Goal: Task Accomplishment & Management: Complete application form

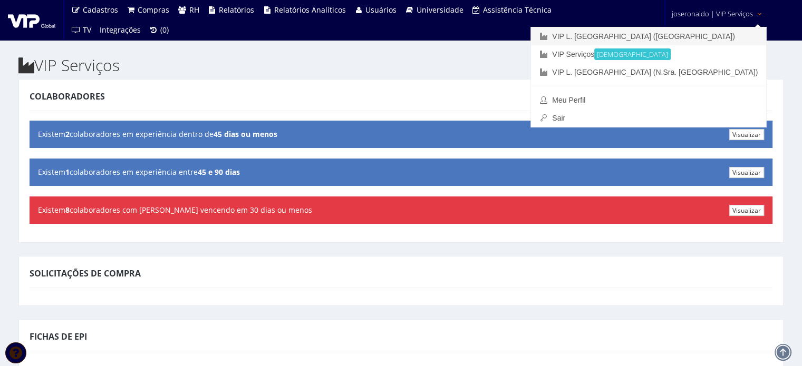
click at [692, 37] on link "VIP L. [GEOGRAPHIC_DATA] ([GEOGRAPHIC_DATA])" at bounding box center [648, 36] width 235 height 18
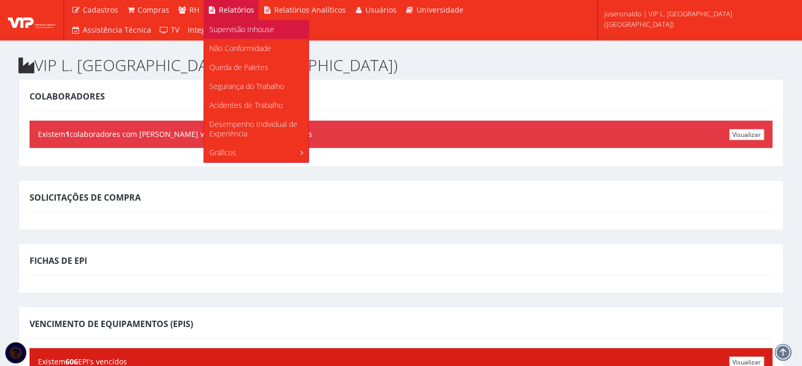
click at [250, 27] on span "Supervisão Inhouse" at bounding box center [241, 29] width 65 height 10
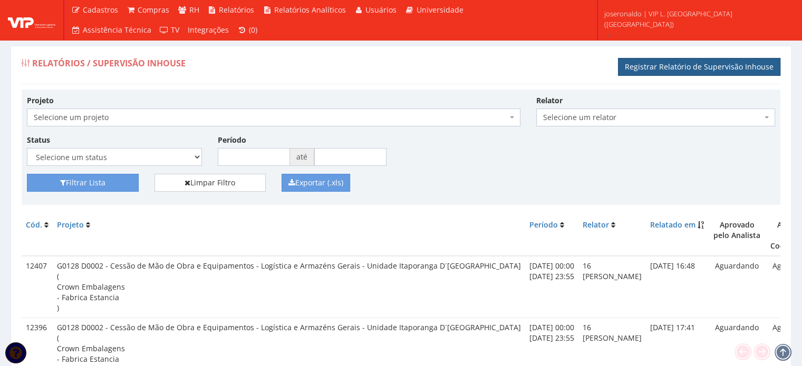
click at [667, 63] on link "Registrar Relatório de Supervisão Inhouse" at bounding box center [699, 67] width 162 height 18
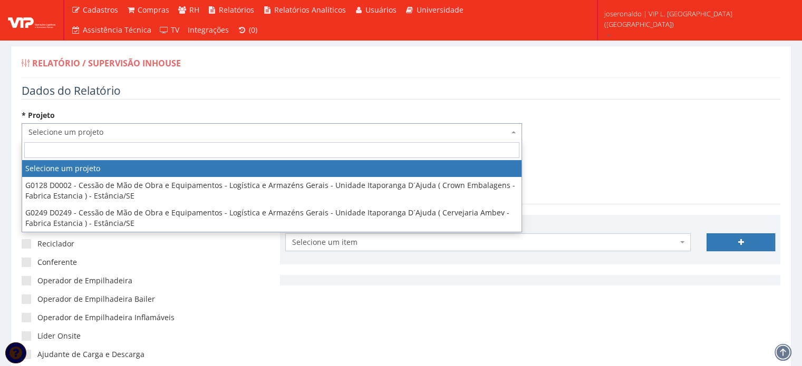
click at [59, 129] on span "Selecione um projeto" at bounding box center [268, 132] width 480 height 11
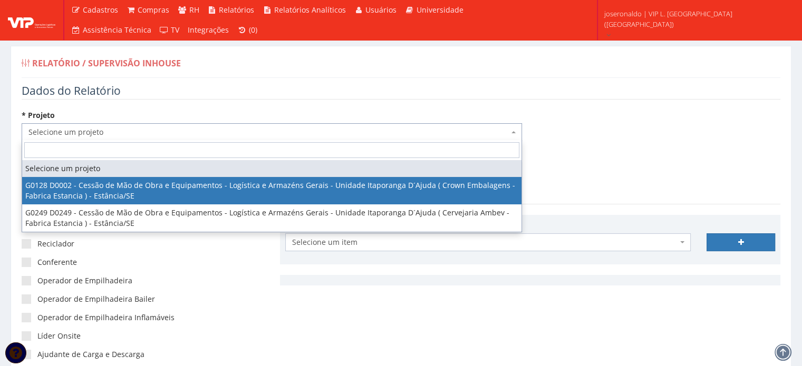
select select "128"
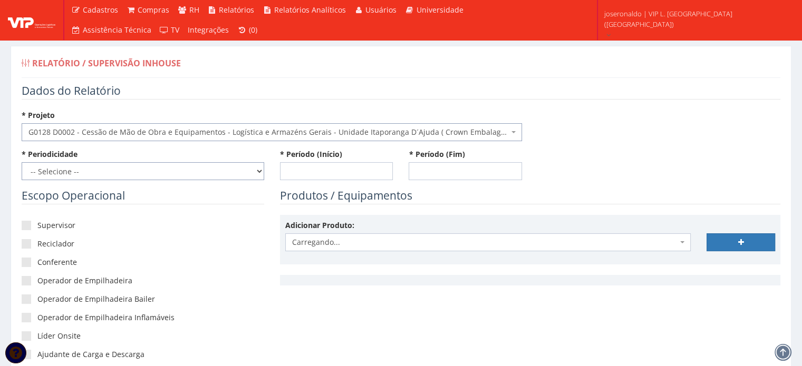
click at [89, 174] on select "-- Selecione -- Extraordinário Semanal" at bounding box center [143, 171] width 242 height 18
select select "1"
click at [22, 162] on select "-- Selecione -- Extraordinário Semanal" at bounding box center [143, 171] width 242 height 18
click at [291, 161] on div "* Período (Início)" at bounding box center [336, 164] width 129 height 31
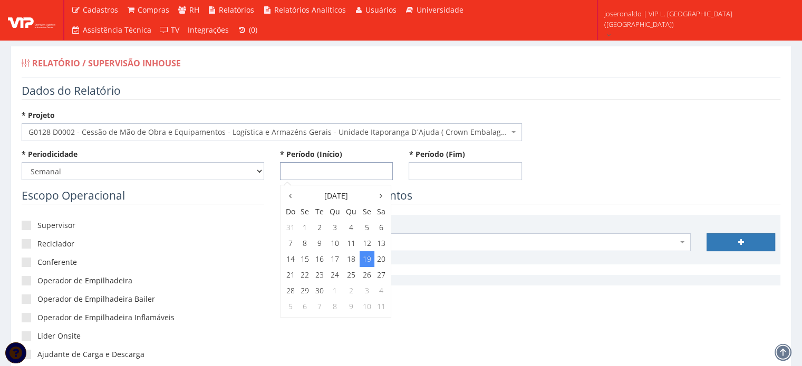
click at [292, 167] on input "* Período (Início)" at bounding box center [336, 171] width 113 height 18
click at [289, 198] on icon at bounding box center [290, 195] width 3 height 7
click at [384, 273] on td "23" at bounding box center [381, 275] width 14 height 16
click at [370, 292] on span "23:00" at bounding box center [366, 292] width 21 height 14
click at [366, 244] on span "23:55" at bounding box center [366, 246] width 21 height 14
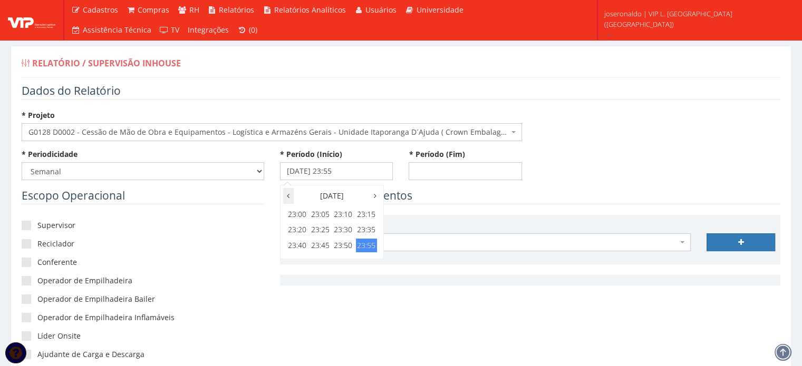
click at [291, 196] on th at bounding box center [288, 196] width 11 height 16
click at [334, 170] on input "23/08/2025 23:55" at bounding box center [336, 171] width 113 height 18
click at [383, 272] on td "23" at bounding box center [381, 275] width 14 height 16
click at [299, 216] on span "0:00" at bounding box center [296, 215] width 21 height 14
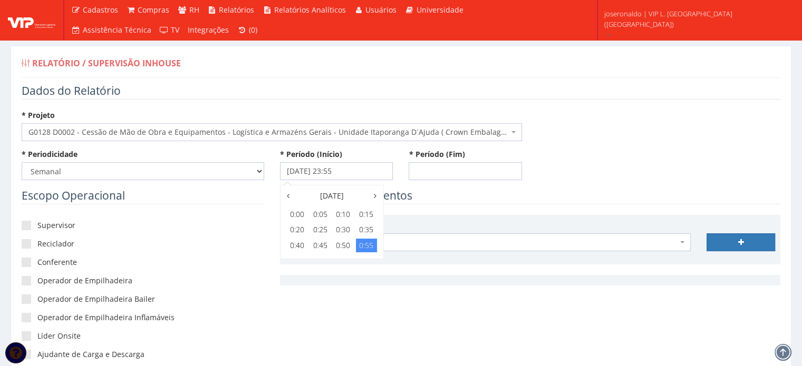
type input "[DATE] 00:00"
click at [447, 174] on input "* Período (Fim)" at bounding box center [464, 171] width 113 height 18
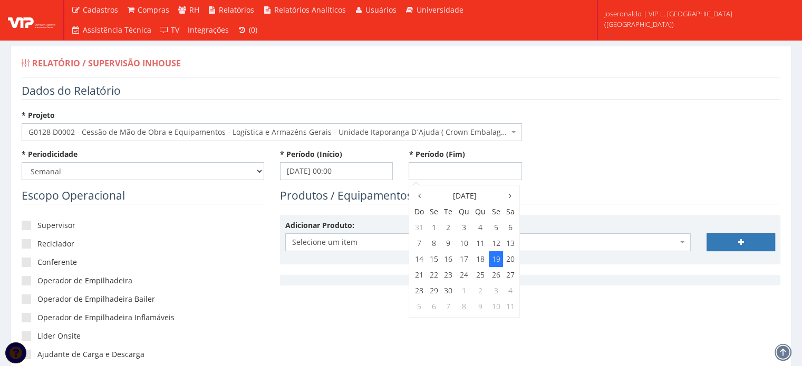
click at [494, 258] on td "19" at bounding box center [496, 259] width 14 height 16
click at [502, 261] on span "15:00" at bounding box center [494, 261] width 21 height 14
click at [430, 216] on span "15:00" at bounding box center [425, 215] width 21 height 14
type input "[DATE] 15:00"
click at [611, 192] on legend "Produtos / Equipamentos" at bounding box center [530, 196] width 500 height 16
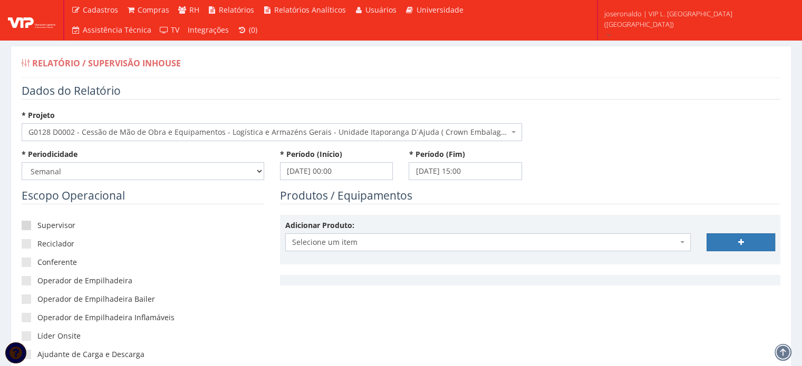
click at [56, 222] on label "Supervisor" at bounding box center [143, 225] width 242 height 11
click at [44, 222] on input"] "Supervisor" at bounding box center [40, 225] width 7 height 7
checkbox input"] "true"
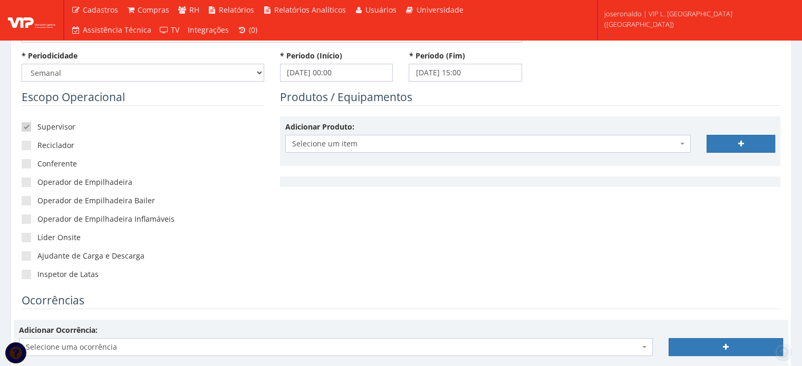
scroll to position [105, 0]
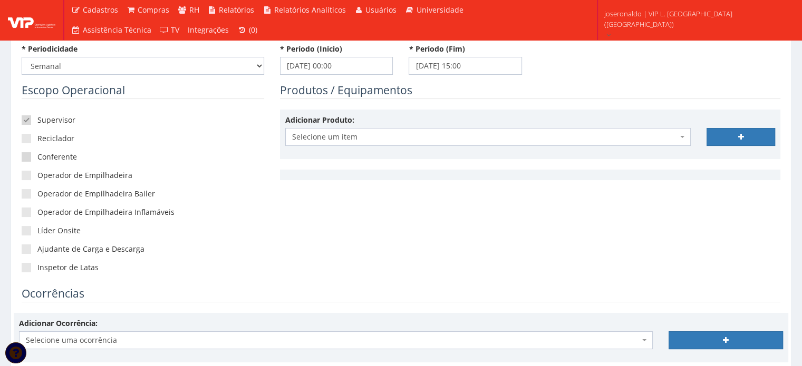
click at [38, 154] on label "Conferente" at bounding box center [143, 157] width 242 height 11
click at [38, 154] on input"] "Conferente" at bounding box center [40, 157] width 7 height 7
click at [38, 155] on label "Conferente" at bounding box center [143, 157] width 242 height 11
click at [38, 155] on input"] "Conferente" at bounding box center [40, 157] width 7 height 7
checkbox input"] "false"
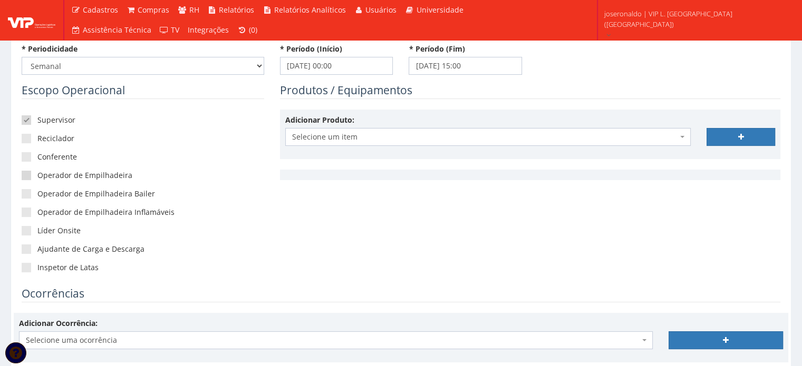
click at [29, 174] on span at bounding box center [26, 175] width 9 height 9
click at [37, 174] on input"] "Operador de Empilhadeira" at bounding box center [40, 175] width 7 height 7
checkbox input"] "true"
click at [28, 229] on span at bounding box center [26, 230] width 9 height 9
click at [37, 229] on input"] "Líder Onsite" at bounding box center [40, 231] width 7 height 7
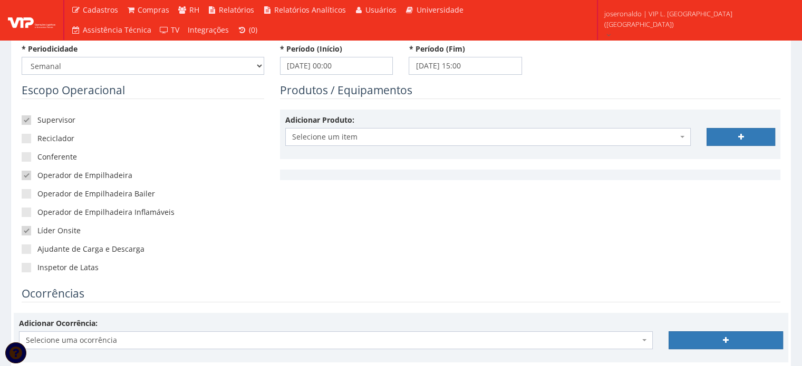
click at [28, 230] on span at bounding box center [26, 230] width 9 height 9
click at [37, 230] on input"] "Líder Onsite" at bounding box center [40, 231] width 7 height 7
checkbox input"] "false"
click at [28, 269] on span at bounding box center [26, 267] width 9 height 9
click at [37, 269] on input"] "Inspetor de Latas" at bounding box center [40, 268] width 7 height 7
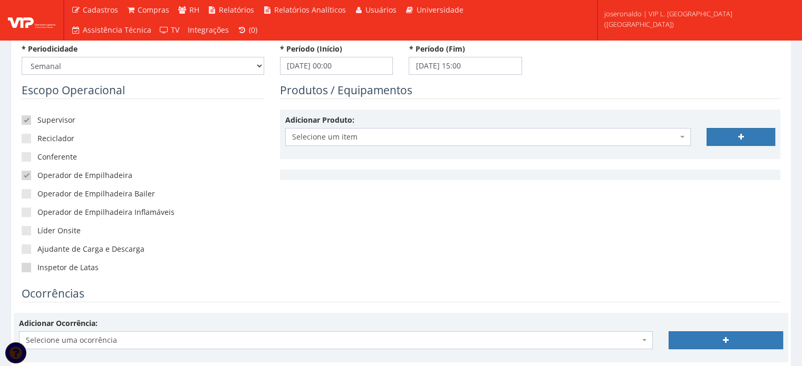
checkbox input"] "true"
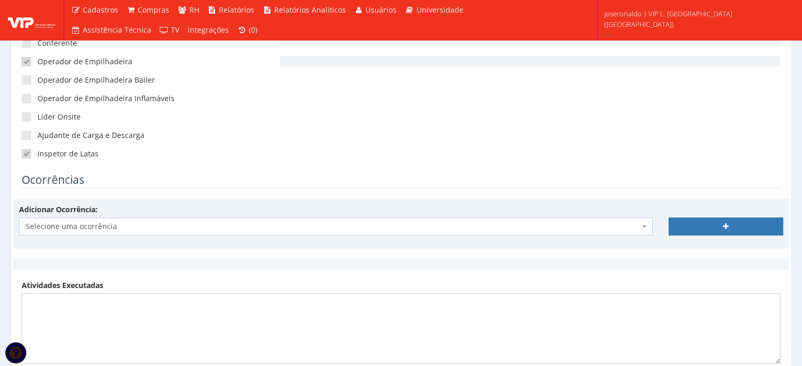
scroll to position [264, 0]
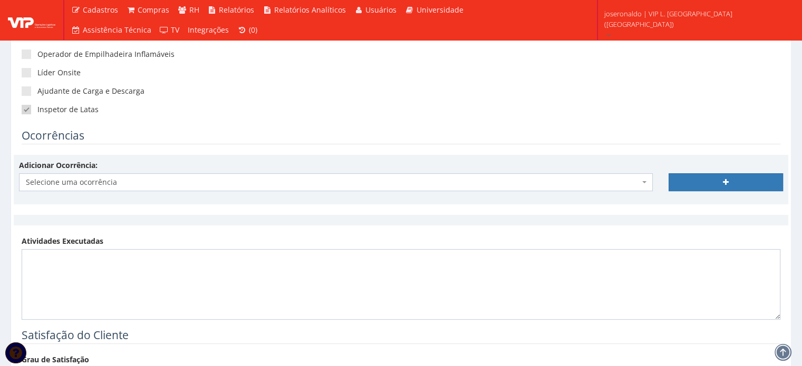
click at [92, 179] on span "Selecione uma ocorrência" at bounding box center [332, 182] width 613 height 11
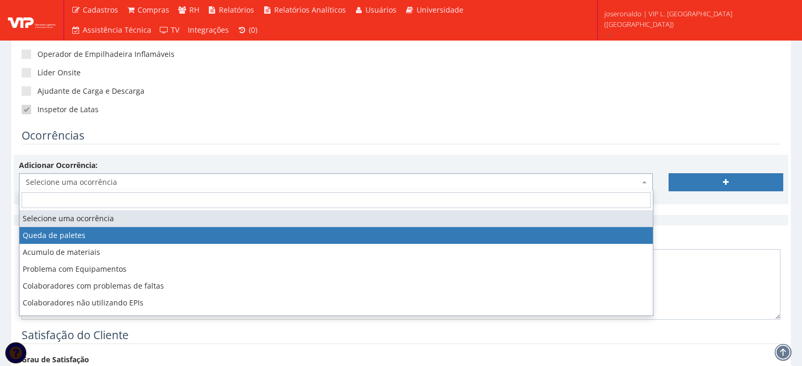
select select "queda_de_paletes"
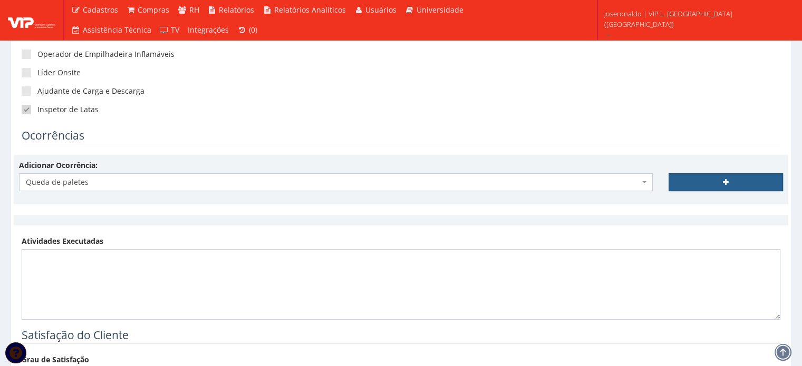
click at [698, 184] on link at bounding box center [725, 182] width 114 height 18
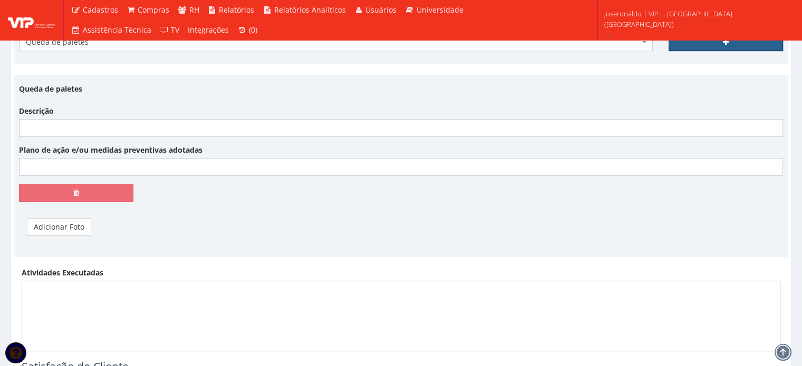
scroll to position [422, 0]
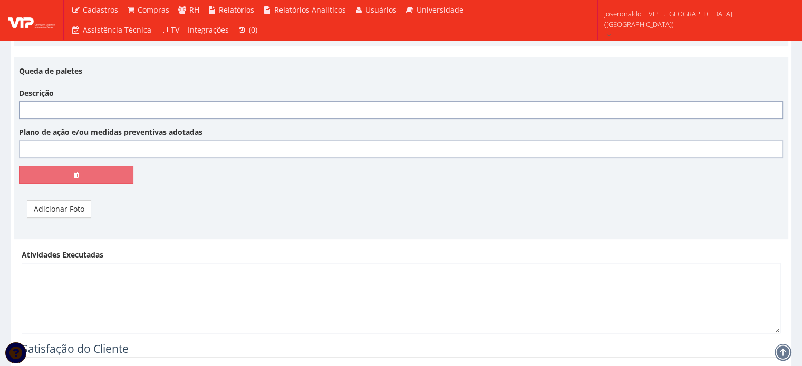
click at [69, 109] on input "Descrição" at bounding box center [401, 110] width 764 height 18
paste input "O Colaborador em questão estava separando uma carga, quando saiu da rua baixand…"
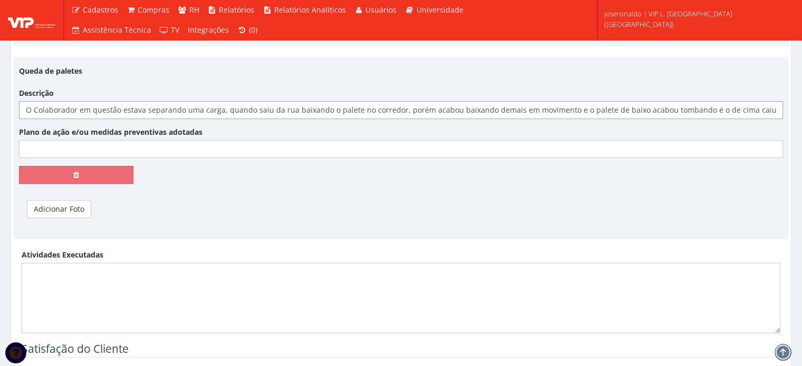
scroll to position [0, 43]
type input "O Colaborador em questão estava separando uma carga, quando saiu da rua baixand…"
click at [105, 144] on input "Plano de ação e/ou medidas preventivas adotadas" at bounding box center [401, 149] width 764 height 18
type input "Como o fato ocorreu no domingo à noite, o operador em questão me ligou para rel…"
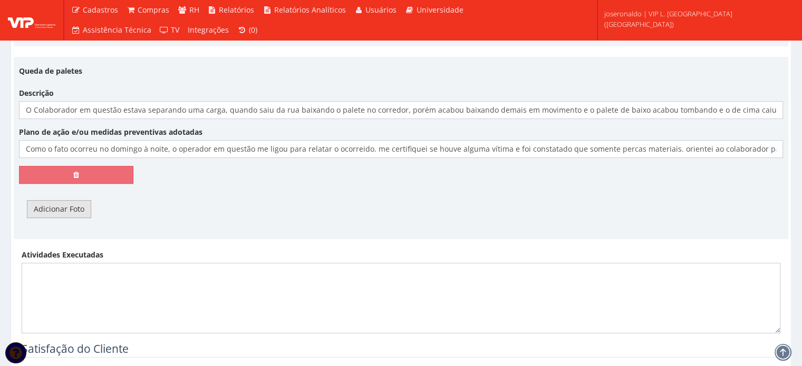
click at [61, 207] on link "Adicionar Foto" at bounding box center [59, 209] width 64 height 18
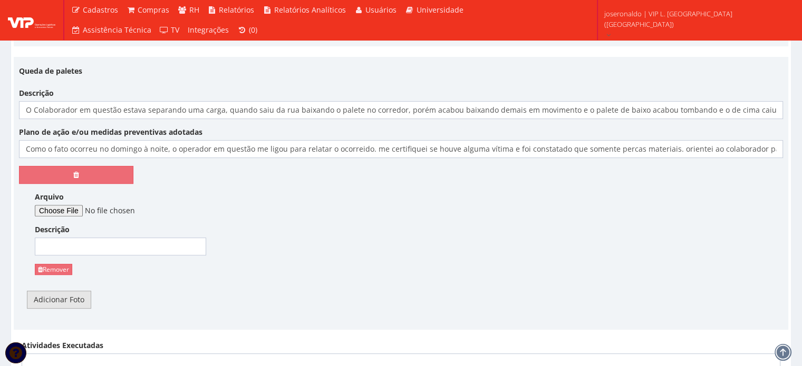
click at [57, 305] on link "Adicionar Foto" at bounding box center [59, 300] width 64 height 18
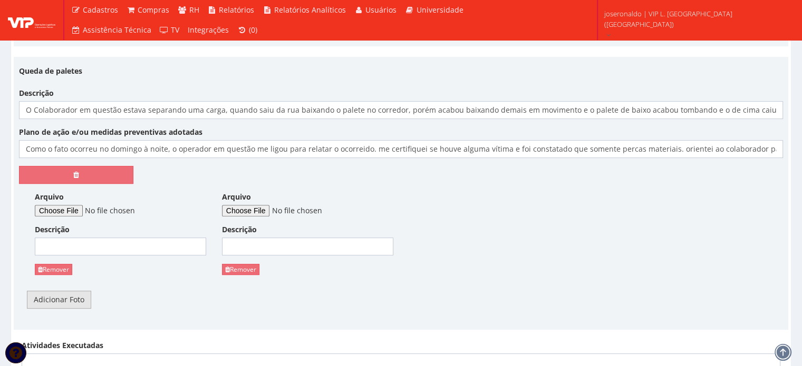
click at [58, 302] on link "Adicionar Foto" at bounding box center [59, 300] width 64 height 18
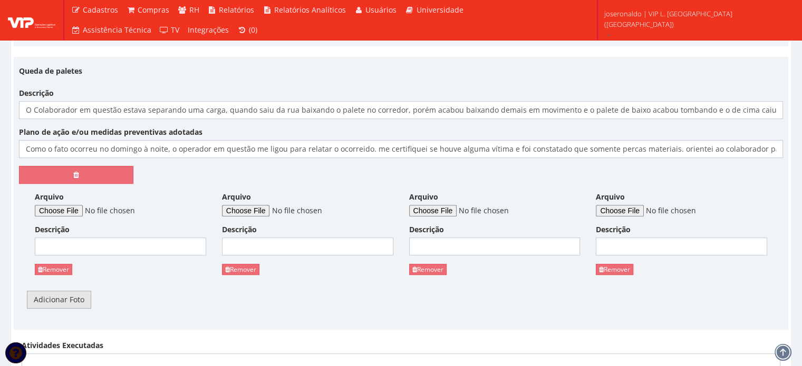
click at [58, 302] on link "Adicionar Foto" at bounding box center [59, 300] width 64 height 18
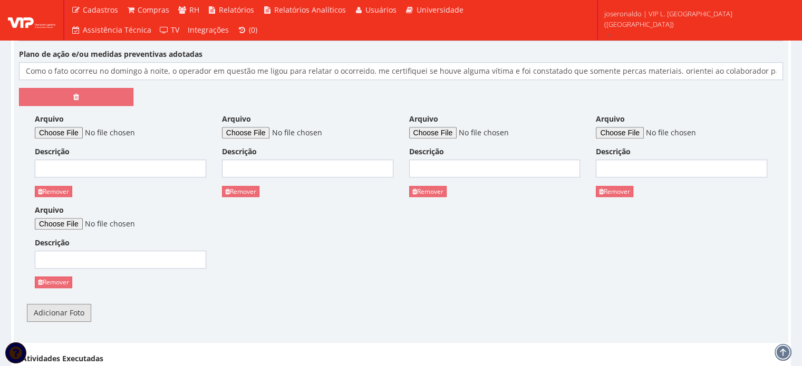
scroll to position [527, 0]
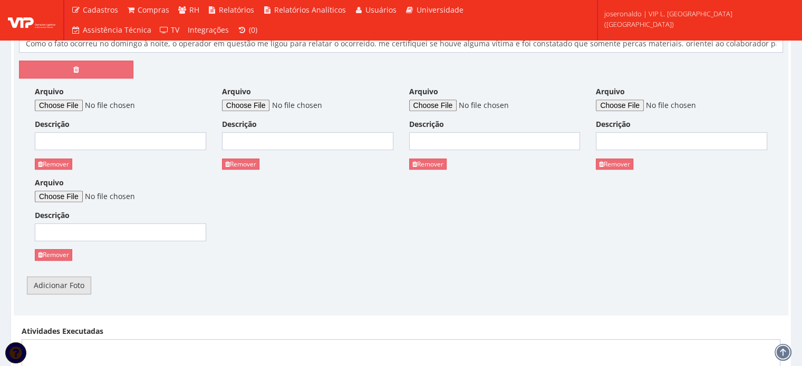
click at [57, 282] on link "Adicionar Foto" at bounding box center [59, 286] width 64 height 18
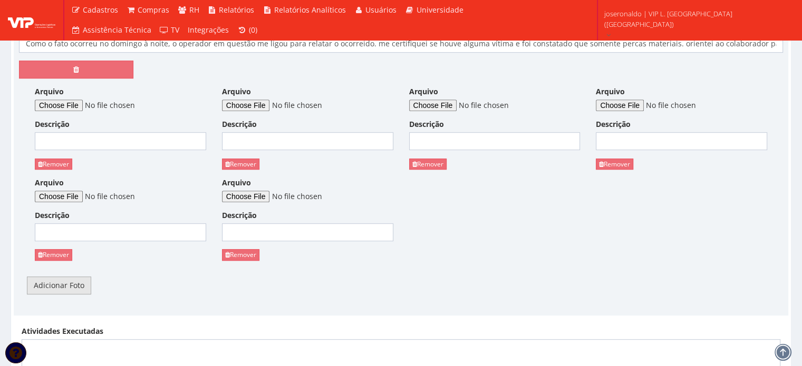
click at [57, 282] on link "Adicionar Foto" at bounding box center [59, 286] width 64 height 18
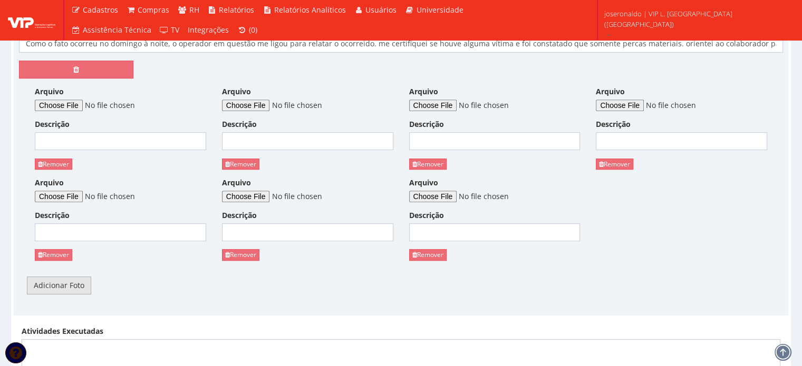
click at [57, 282] on link "Adicionar Foto" at bounding box center [59, 286] width 64 height 18
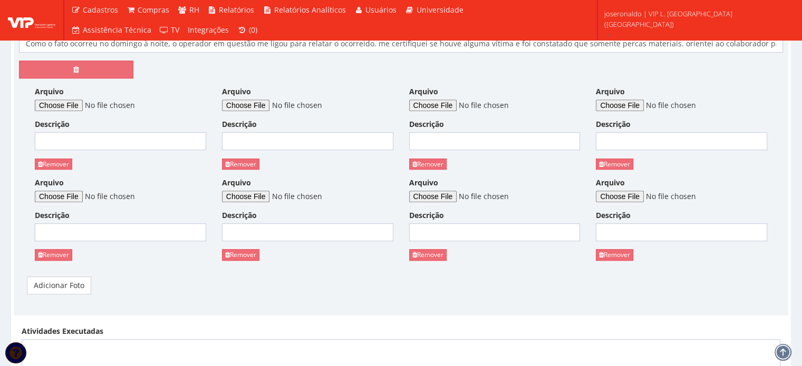
click at [75, 112] on div "Arquivo Descrição Remover" at bounding box center [120, 131] width 187 height 91
click at [82, 102] on input "Arquivo" at bounding box center [106, 106] width 143 height 12
type input "C:\fakepath\08 E 09 - Ocorrência de Queda de Palete dia 07-09-2025.pdf"
click at [97, 144] on input "Descrição" at bounding box center [120, 141] width 171 height 18
type input "Lista de Presença - DDS"
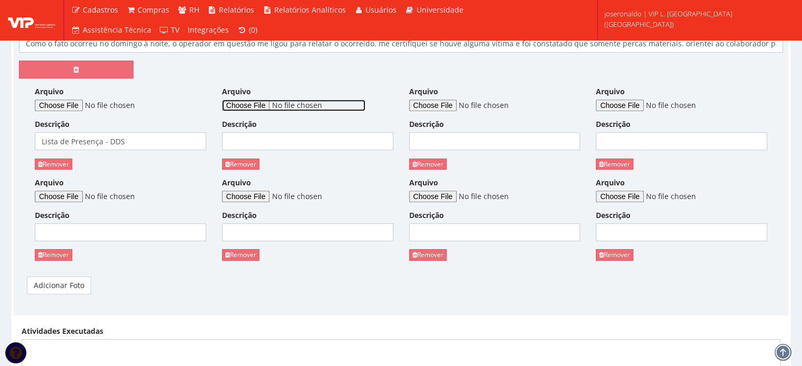
click at [261, 103] on input "Arquivo" at bounding box center [293, 106] width 143 height 12
type input "C:\fakepath\DDS (1).jpeg"
click at [297, 142] on input "Descrição" at bounding box center [307, 141] width 171 height 18
type input "Foto do DDS"
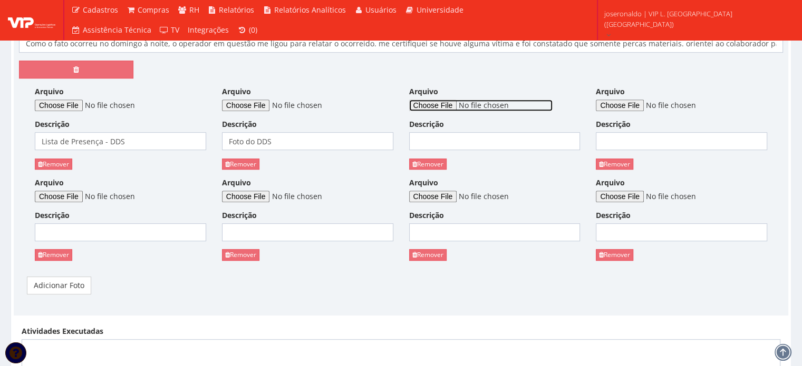
click at [448, 104] on input "Arquivo" at bounding box center [480, 106] width 143 height 12
type input "C:\fakepath\DDS (1).jpg"
click at [457, 138] on input "Descrição" at bounding box center [494, 141] width 171 height 18
type input "Foto do DDS"
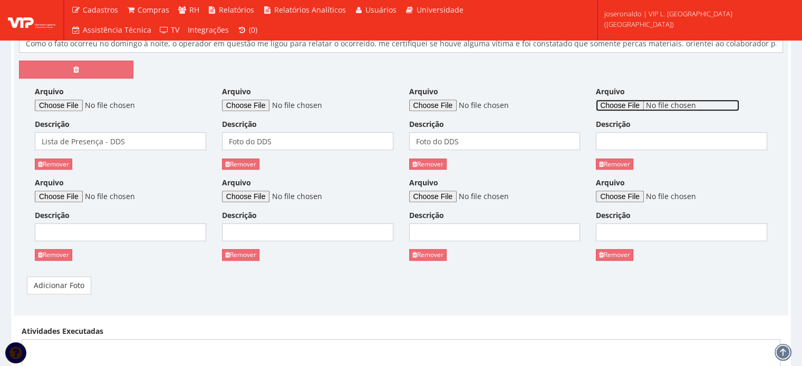
click at [630, 100] on input "Arquivo" at bounding box center [667, 106] width 143 height 12
type input "C:\fakepath\DDS (2).jpeg"
click at [681, 144] on input "Descrição" at bounding box center [681, 141] width 171 height 18
type input "Foto do DDS"
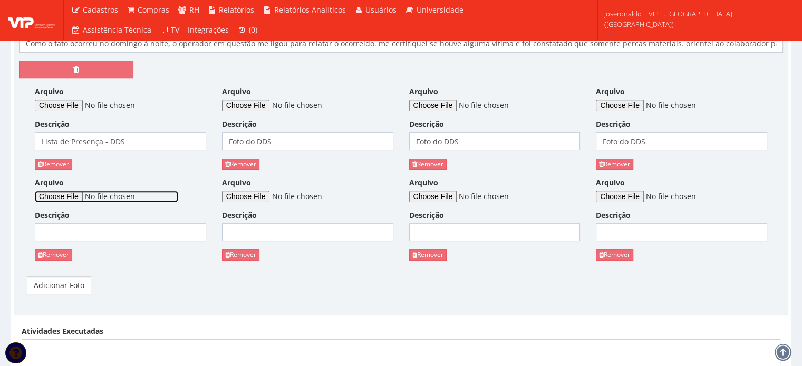
click at [71, 192] on input "Arquivo" at bounding box center [106, 197] width 143 height 12
type input "C:\fakepath\DDS (2).jpg"
click at [114, 234] on input "Descrição" at bounding box center [120, 232] width 171 height 18
type input "Foto do DDS"
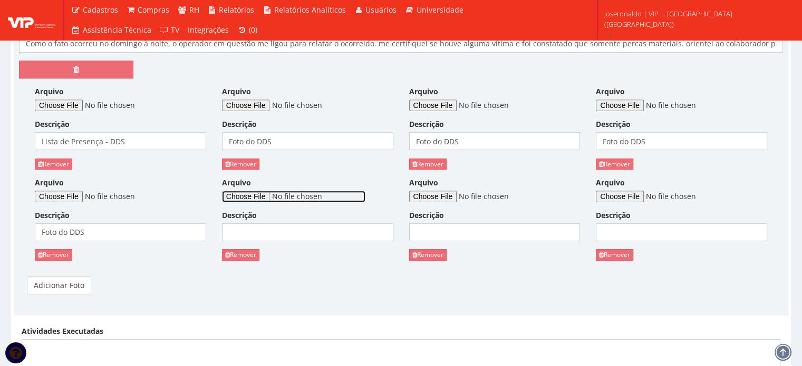
click at [249, 198] on input "Arquivo" at bounding box center [293, 197] width 143 height 12
type input "C:\fakepath\DDS (3).jpeg"
click at [274, 229] on input "Descrição" at bounding box center [307, 232] width 171 height 18
type input "Foto do DDS"
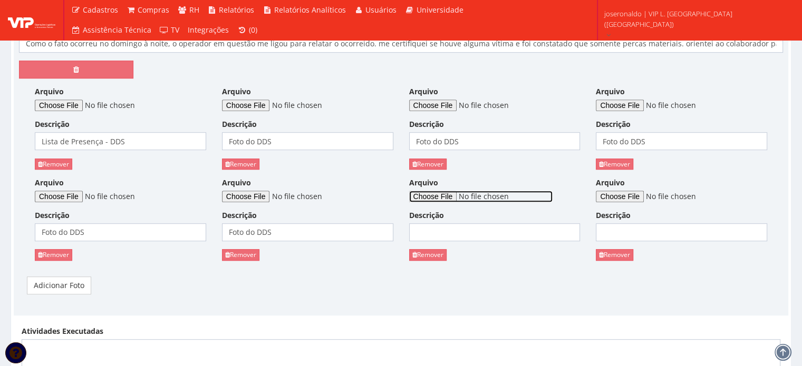
click at [458, 198] on input "Arquivo" at bounding box center [480, 197] width 143 height 12
type input "C:\fakepath\DDS (4).jpg"
click at [446, 227] on input "Descrição" at bounding box center [494, 232] width 171 height 18
type input "Foto do DDS"
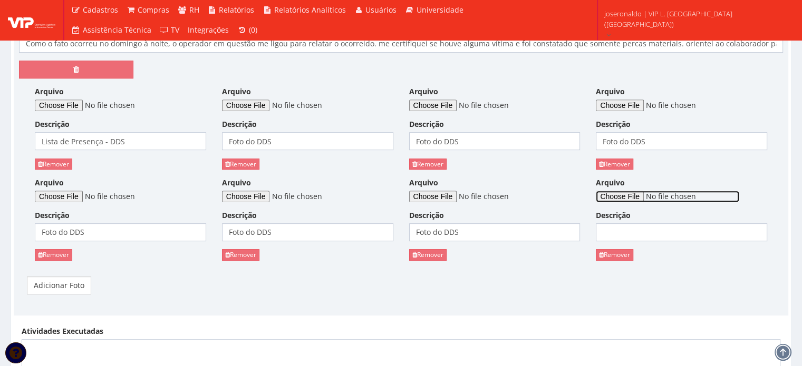
click at [645, 196] on input "Arquivo" at bounding box center [667, 197] width 143 height 12
type input "C:\fakepath\DDS (5).jpg"
click at [640, 234] on input "Descrição" at bounding box center [681, 232] width 171 height 18
type input "Foto do DDS"
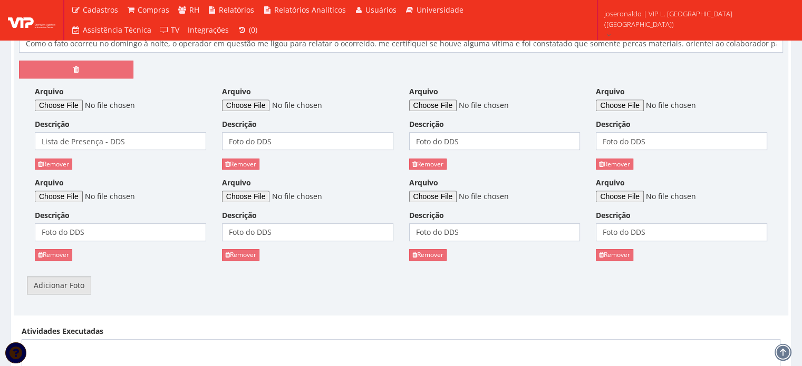
click at [67, 282] on link "Adicionar Foto" at bounding box center [59, 286] width 64 height 18
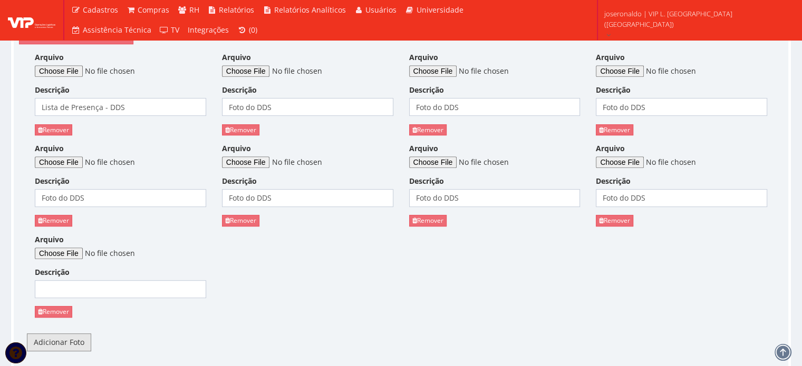
scroll to position [580, 0]
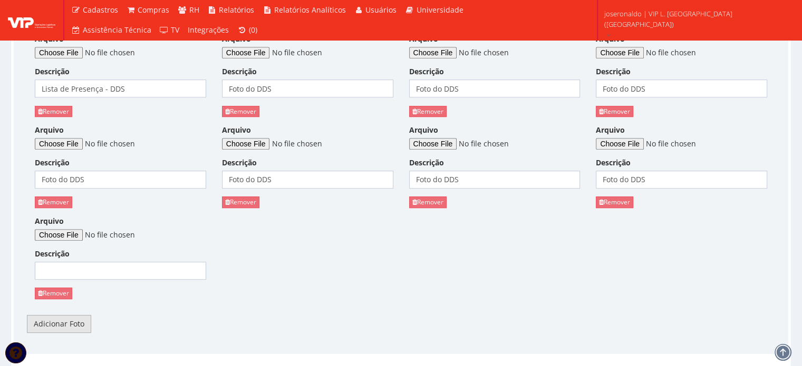
click at [67, 330] on link "Adicionar Foto" at bounding box center [59, 324] width 64 height 18
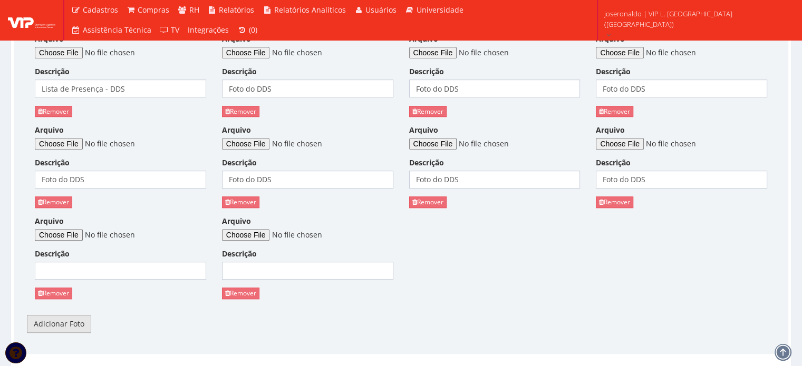
click at [71, 328] on link "Adicionar Foto" at bounding box center [59, 324] width 64 height 18
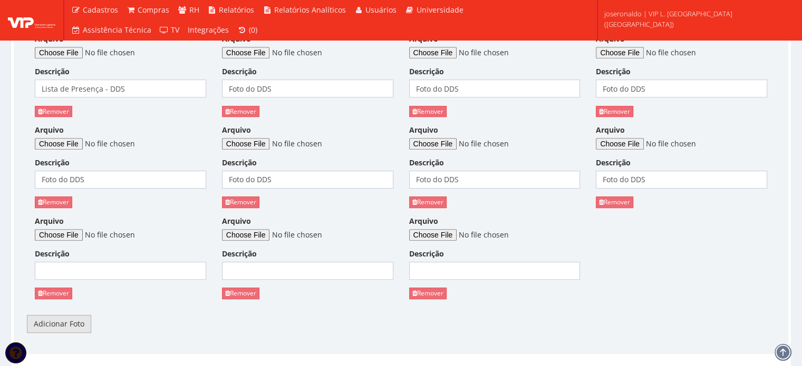
click at [71, 328] on link "Adicionar Foto" at bounding box center [59, 324] width 64 height 18
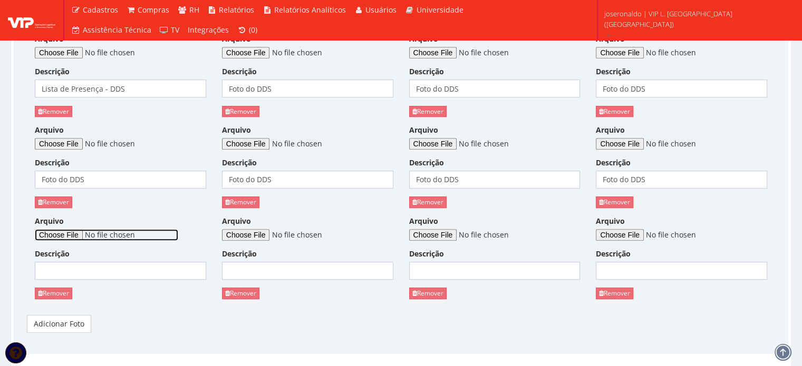
click at [56, 236] on input "Arquivo" at bounding box center [106, 235] width 143 height 12
type input "C:\fakepath\queda de palete (1).jpeg"
click at [126, 268] on input "Descrição" at bounding box center [120, 271] width 171 height 18
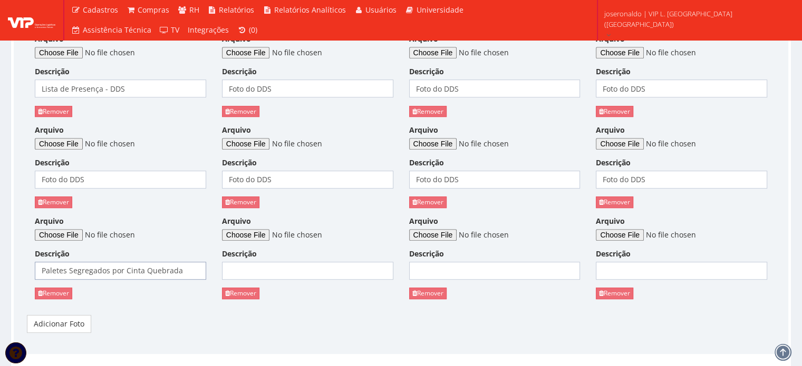
drag, startPoint x: 186, startPoint y: 271, endPoint x: 15, endPoint y: 259, distance: 170.6
click at [15, 259] on div "Queda de paletes Descrição O Colaborador em questão estava separando uma carga,…" at bounding box center [400, 122] width 779 height 437
type input "Palete Avariado"
click at [267, 229] on input "Arquivo" at bounding box center [293, 235] width 143 height 12
type input "C:\fakepath\queda de palete (1).jpg"
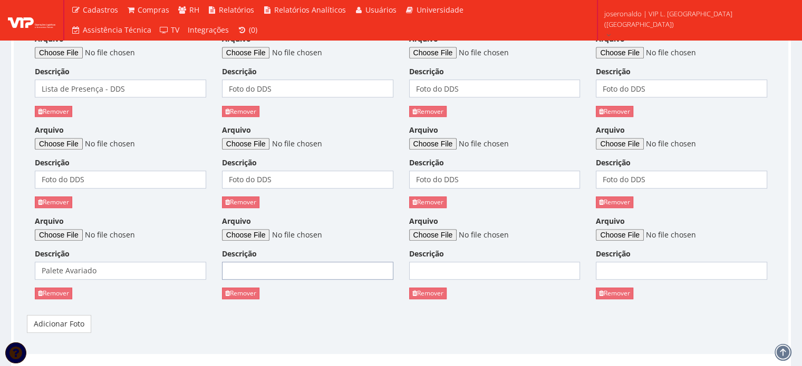
click at [275, 267] on input "Descrição" at bounding box center [307, 271] width 171 height 18
click at [275, 267] on input "Foto da ocorrência" at bounding box center [307, 271] width 171 height 18
type input "Foto da ocorrência"
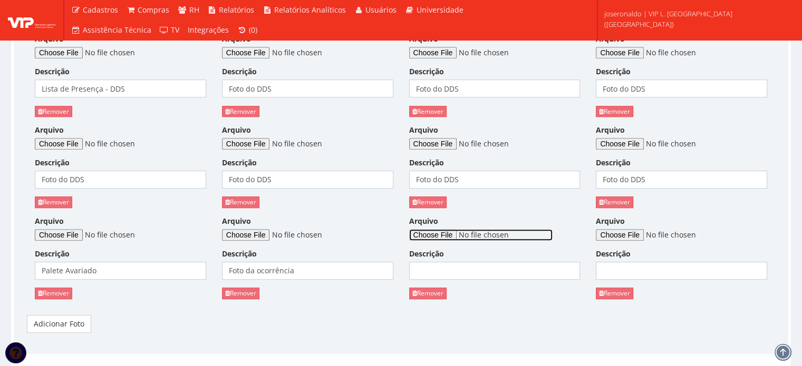
click at [446, 231] on input "Arquivo" at bounding box center [480, 235] width 143 height 12
type input "C:\fakepath\queda de palete (2).jpeg"
click at [455, 269] on input "Descrição" at bounding box center [494, 271] width 171 height 18
type input "Material Avariado"
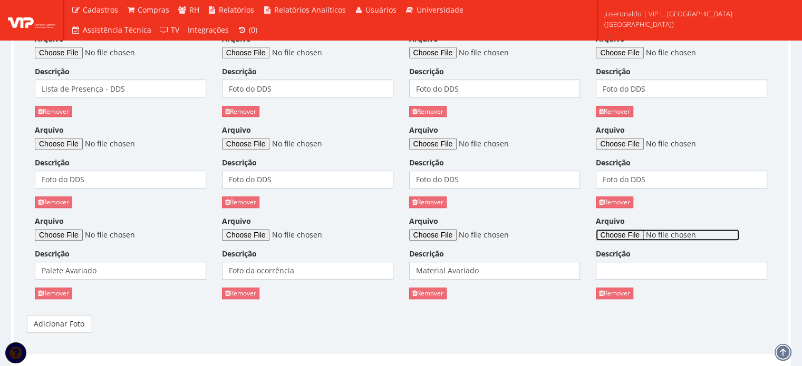
click at [633, 234] on input "Arquivo" at bounding box center [667, 235] width 143 height 12
type input "C:\fakepath\queda de palete (3).jpeg"
click at [648, 263] on input "Descrição" at bounding box center [681, 271] width 171 height 18
type input "Material Avariado"
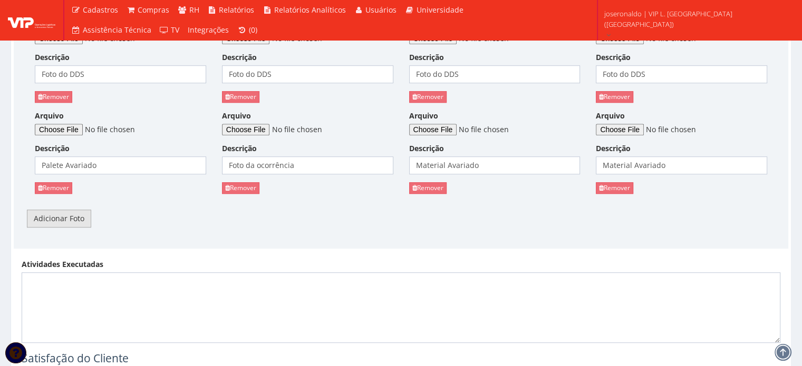
click at [49, 211] on link "Adicionar Foto" at bounding box center [59, 219] width 64 height 18
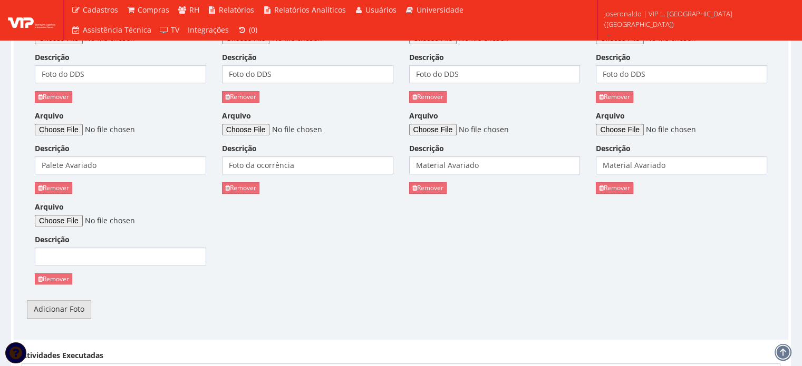
click at [60, 313] on link "Adicionar Foto" at bounding box center [59, 309] width 64 height 18
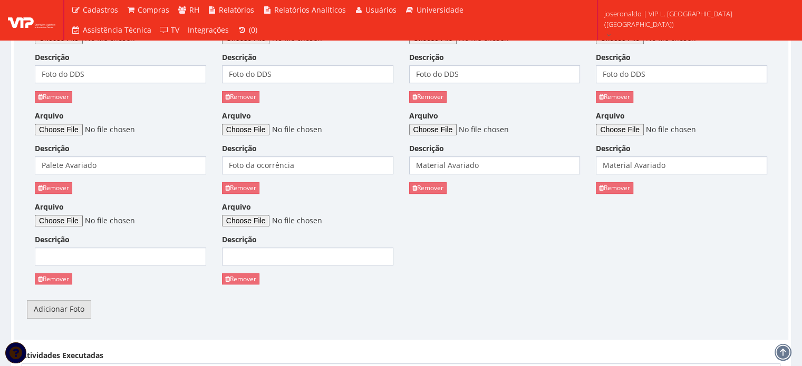
click at [60, 311] on link "Adicionar Foto" at bounding box center [59, 309] width 64 height 18
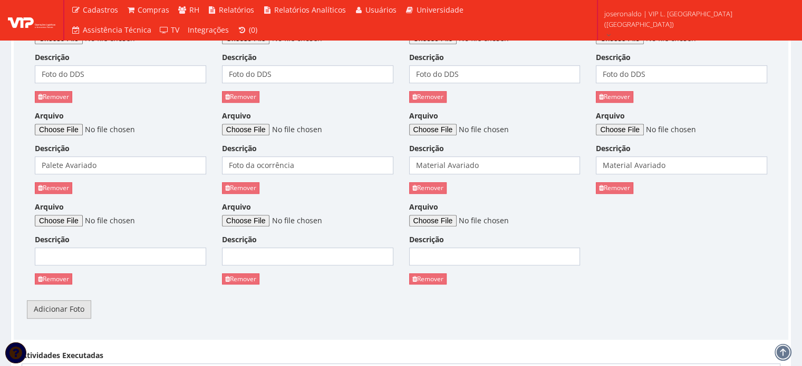
click at [61, 311] on link "Adicionar Foto" at bounding box center [59, 309] width 64 height 18
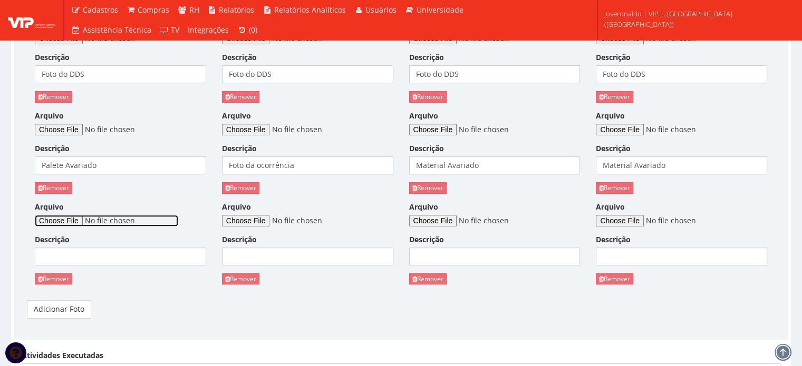
click at [64, 224] on input "Arquivo" at bounding box center [106, 221] width 143 height 12
type input "C:\fakepath\queda de palete (4).jpeg"
click at [98, 261] on input "Descrição" at bounding box center [120, 257] width 171 height 18
type input "Material Avariado"
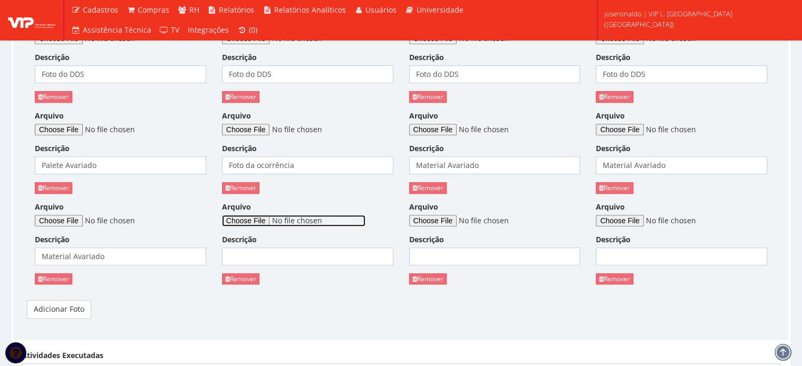
click at [257, 217] on input "Arquivo" at bounding box center [293, 221] width 143 height 12
type input "C:\fakepath\queda de palete (5).jpeg"
click at [285, 258] on input "Descrição" at bounding box center [307, 257] width 171 height 18
type input "Material Avariado"
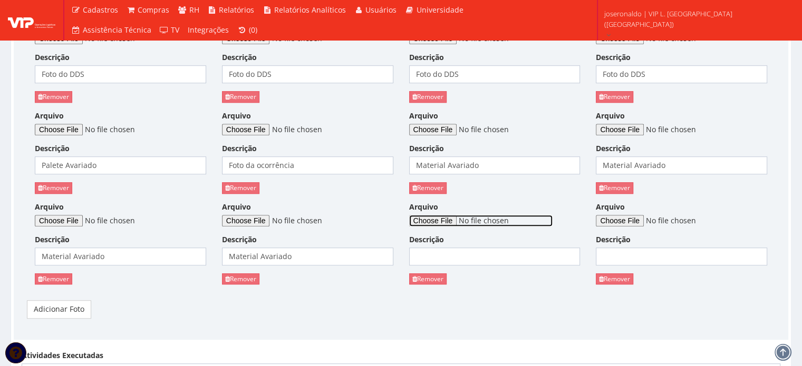
click at [456, 217] on input "Arquivo" at bounding box center [480, 221] width 143 height 12
type input "C:\fakepath\queda de palete (5).jpg"
click at [460, 259] on input "Descrição" at bounding box center [494, 257] width 171 height 18
paste input "Foto da ocorrência"
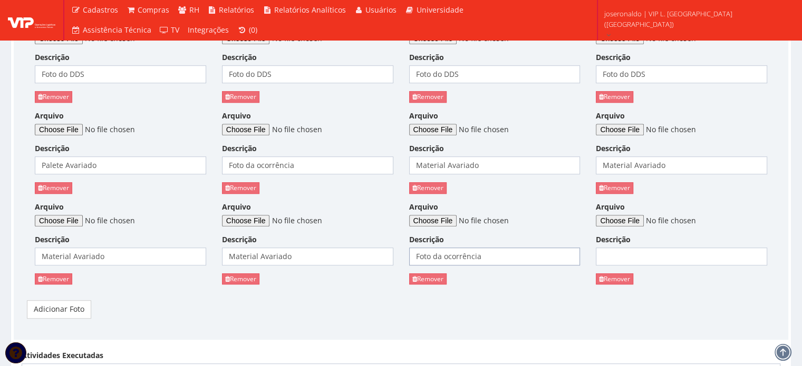
type input "Foto da ocorrência"
click at [628, 216] on input "Arquivo" at bounding box center [667, 221] width 143 height 12
type input "C:\fakepath\queda de palete (6).jpg"
click at [631, 257] on input "Descrição" at bounding box center [681, 257] width 171 height 18
paste input "Foto da ocorrência"
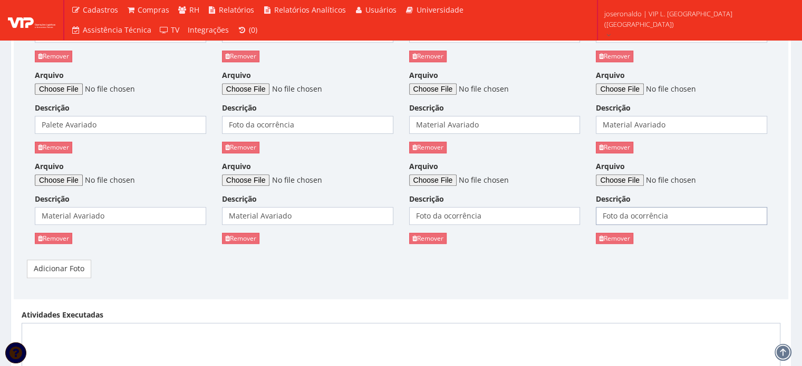
scroll to position [843, 0]
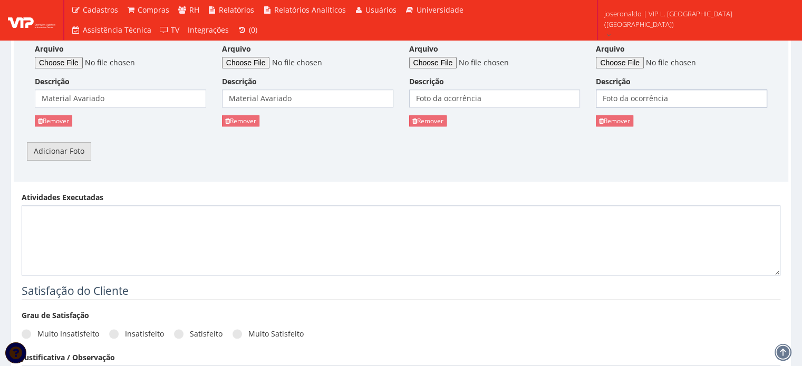
type input "Foto da ocorrência"
click at [63, 149] on link "Adicionar Foto" at bounding box center [59, 151] width 64 height 18
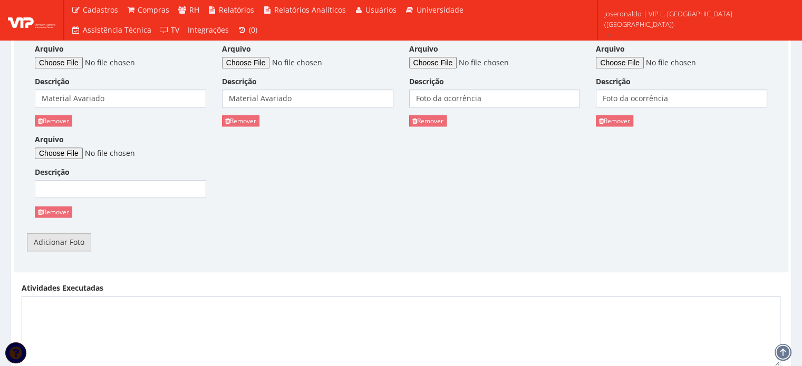
click at [79, 242] on link "Adicionar Foto" at bounding box center [59, 242] width 64 height 18
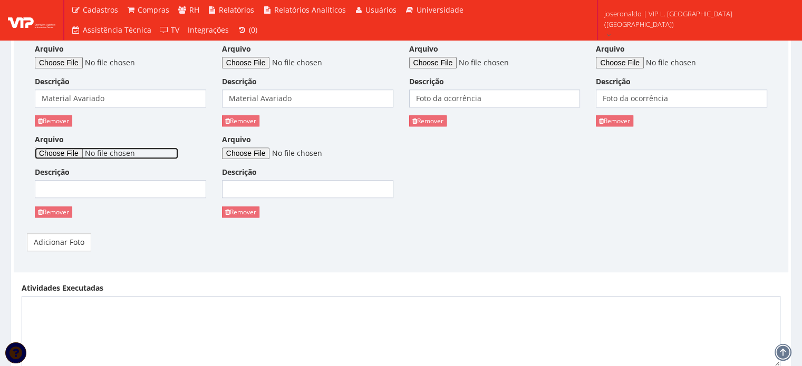
click at [68, 157] on input "Arquivo" at bounding box center [106, 154] width 143 height 12
type input "C:\fakepath\queda de palete (7).jpg"
click at [132, 186] on input "Descrição" at bounding box center [120, 189] width 171 height 18
paste input "Foto da ocorrência"
type input "Foto da ocorrência"
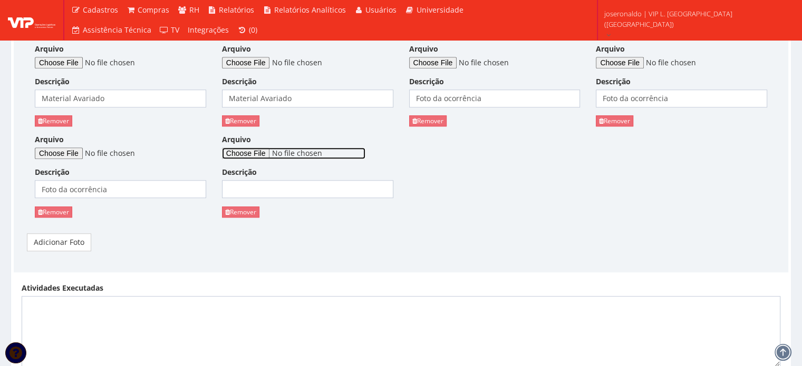
click at [257, 149] on input "Arquivo" at bounding box center [293, 154] width 143 height 12
type input "C:\fakepath\Queda de palete.mp4"
click at [290, 188] on input "Descrição" at bounding box center [307, 189] width 171 height 18
type input "Vídeo da Ocorrência"
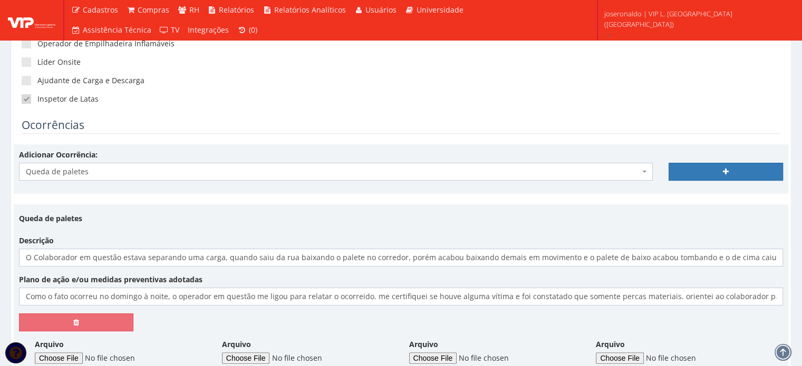
scroll to position [211, 0]
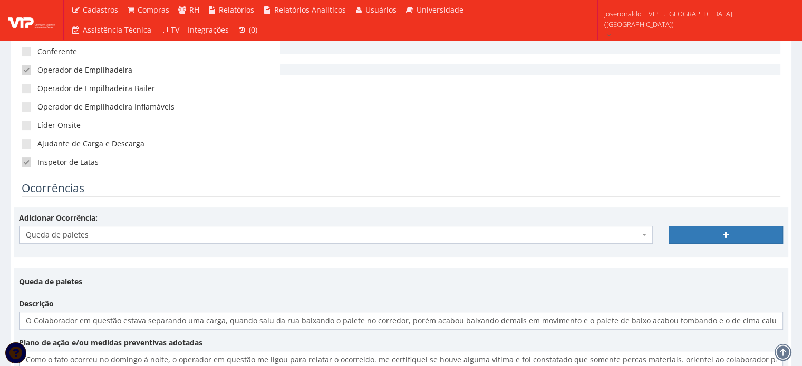
click at [212, 230] on span "Queda de paletes" at bounding box center [332, 235] width 613 height 11
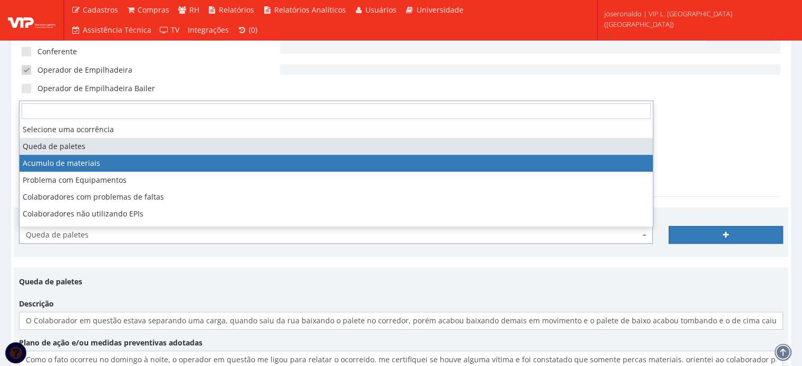
select select "acumulo_de_materiais"
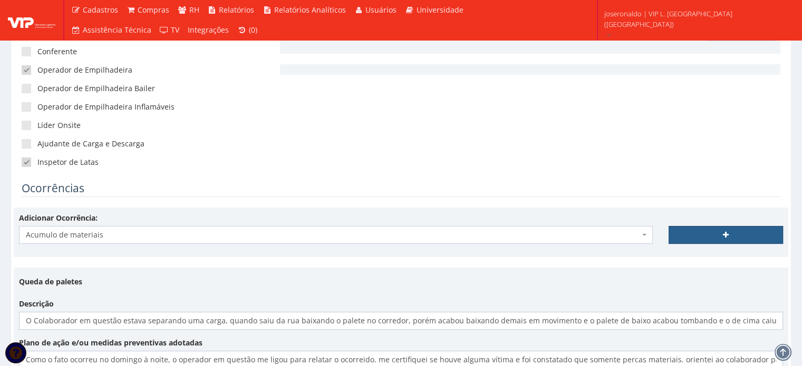
click at [706, 241] on link at bounding box center [725, 235] width 114 height 18
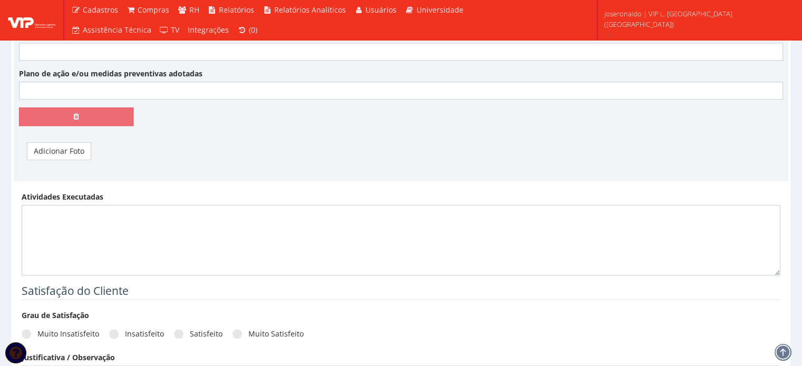
scroll to position [1001, 0]
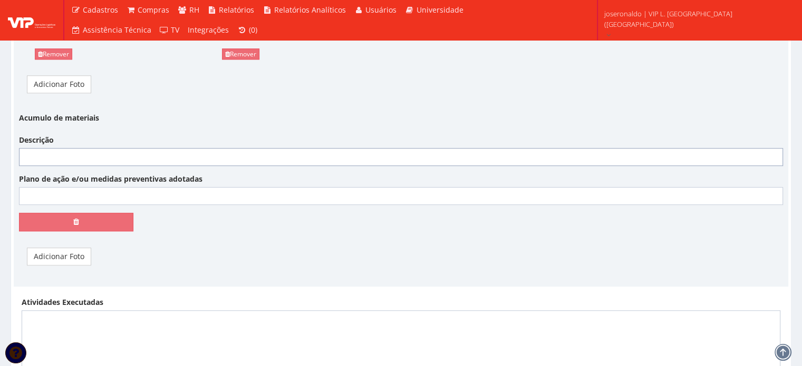
click at [121, 159] on input "Descrição" at bounding box center [401, 157] width 764 height 18
click at [292, 158] on input "Fechamos o período com 5484 paletes em estoque, equivalente a" at bounding box center [401, 157] width 764 height 18
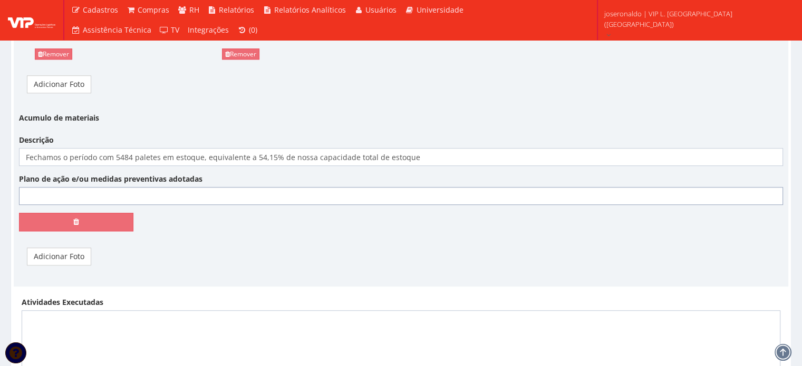
click at [153, 191] on input "Plano de ação e/ou medidas preventivas adotadas" at bounding box center [401, 196] width 764 height 18
click at [438, 150] on input "Fechamos o período com 5484 paletes em estoque, equivalente a 54,15% de nossa c…" at bounding box center [401, 157] width 764 height 18
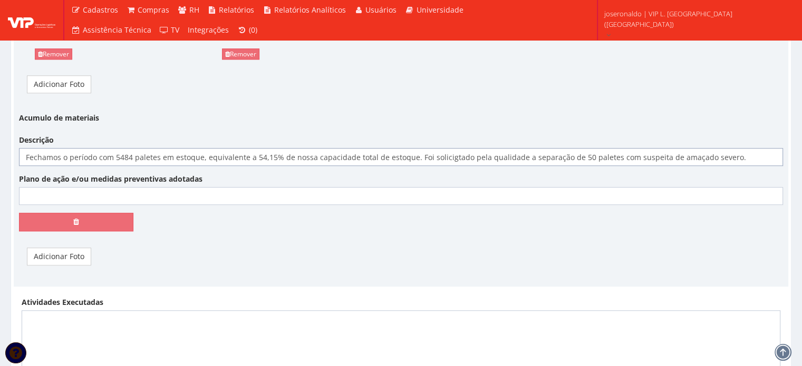
type input "Fechamos o período com 5484 paletes em estoque, equivalente a 54,15% de nossa c…"
click at [217, 192] on input "Plano de ação e/ou medidas preventivas adotadas" at bounding box center [401, 196] width 764 height 18
click at [306, 199] on input "Os paletes voram separados e foram analisados pela analista de Qualidade" at bounding box center [401, 196] width 764 height 18
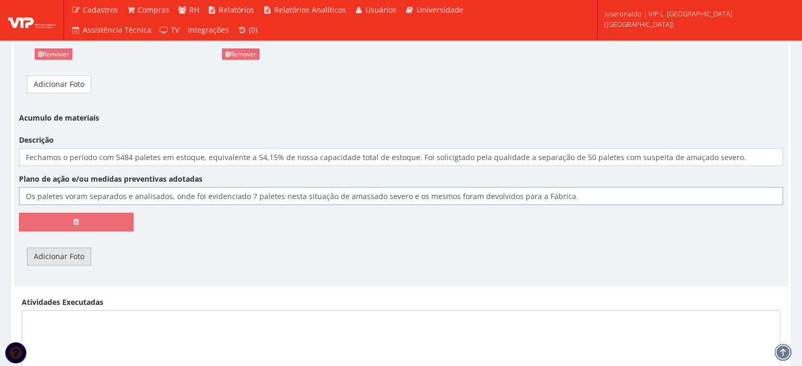
type input "Os paletes voram separados e analisados, onde foi evidenciado 7 paletes nesta s…"
click at [62, 259] on link "Adicionar Foto" at bounding box center [59, 257] width 64 height 18
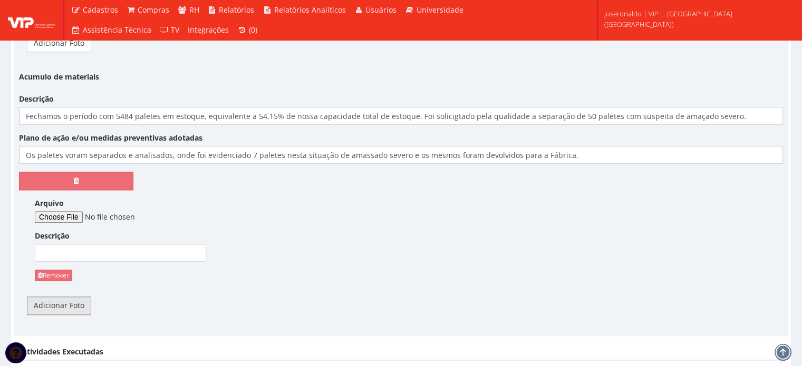
scroll to position [1107, 0]
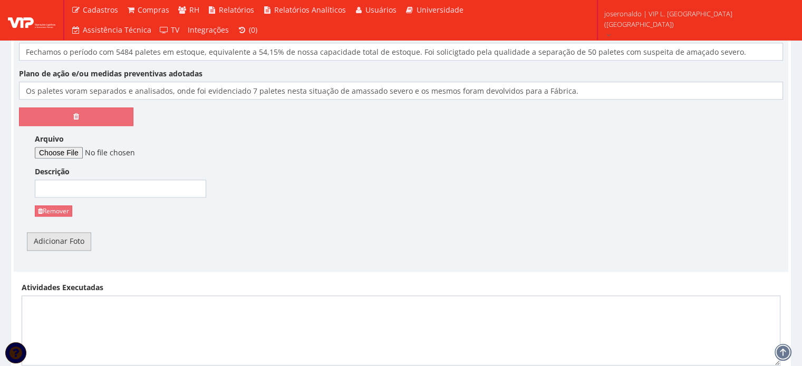
click at [62, 244] on link "Adicionar Foto" at bounding box center [59, 241] width 64 height 18
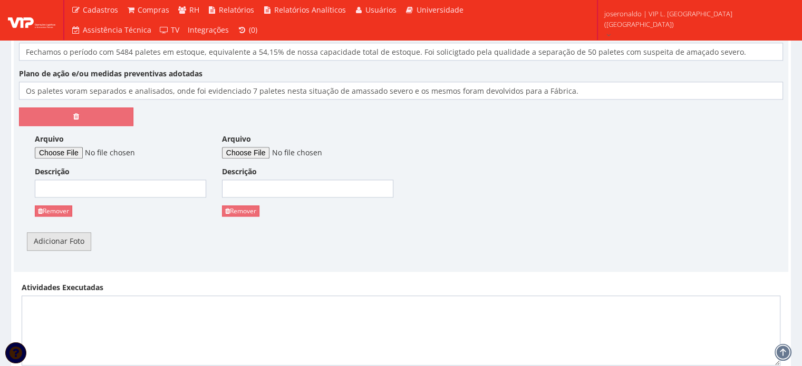
click at [62, 244] on link "Adicionar Foto" at bounding box center [59, 241] width 64 height 18
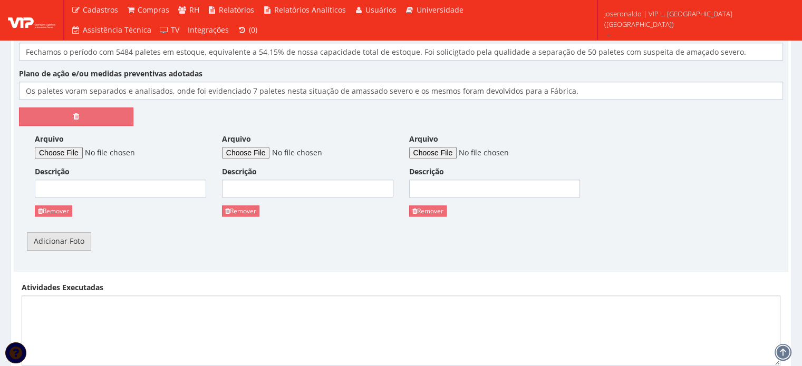
click at [62, 244] on link "Adicionar Foto" at bounding box center [59, 241] width 64 height 18
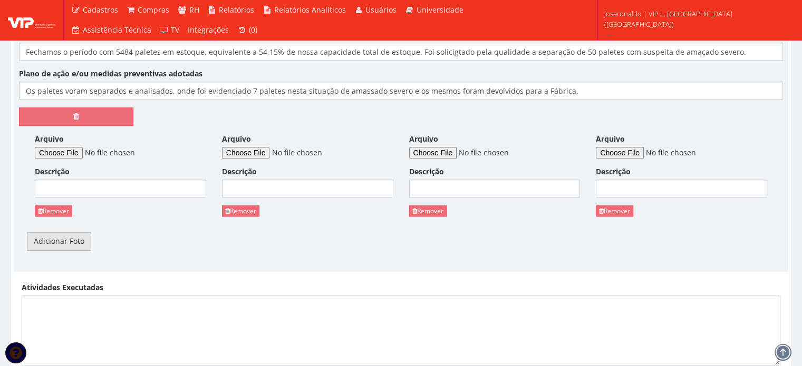
click at [62, 244] on link "Adicionar Foto" at bounding box center [59, 241] width 64 height 18
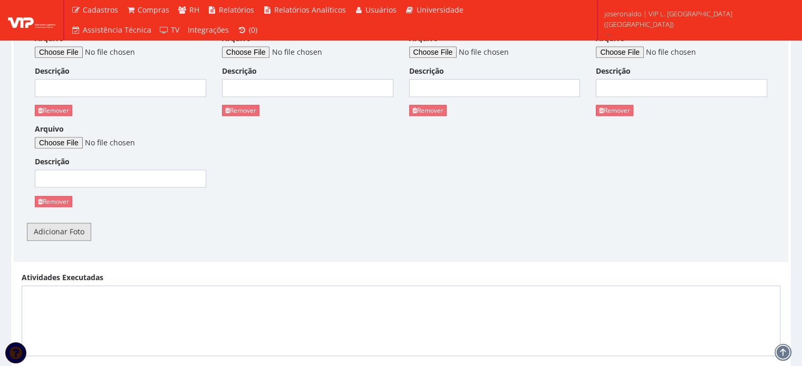
scroll to position [1212, 0]
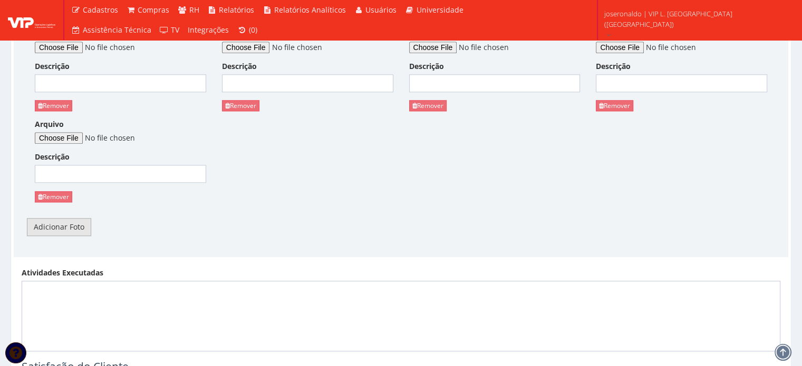
click at [74, 226] on link "Adicionar Foto" at bounding box center [59, 227] width 64 height 18
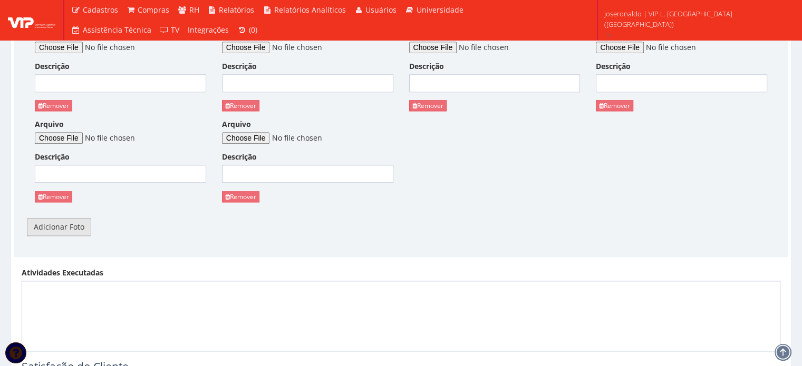
click at [74, 226] on link "Adicionar Foto" at bounding box center [59, 227] width 64 height 18
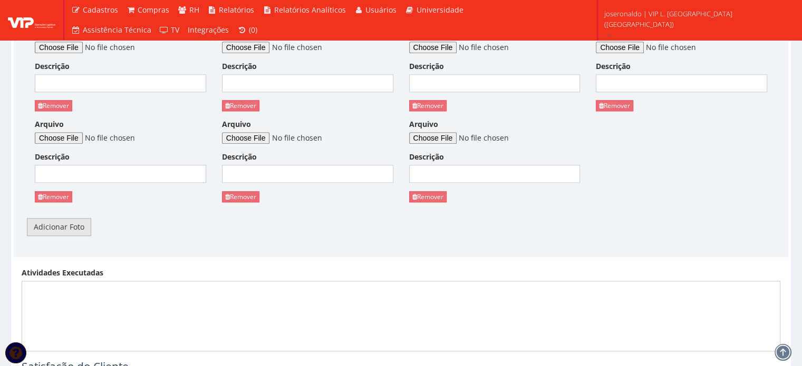
click at [74, 226] on link "Adicionar Foto" at bounding box center [59, 227] width 64 height 18
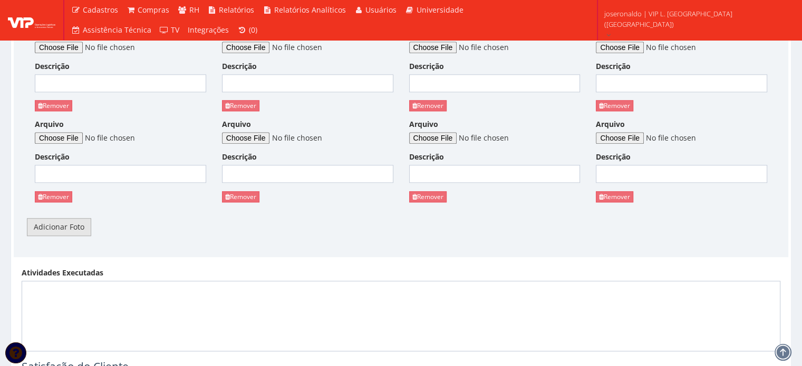
click at [74, 226] on link "Adicionar Foto" at bounding box center [59, 227] width 64 height 18
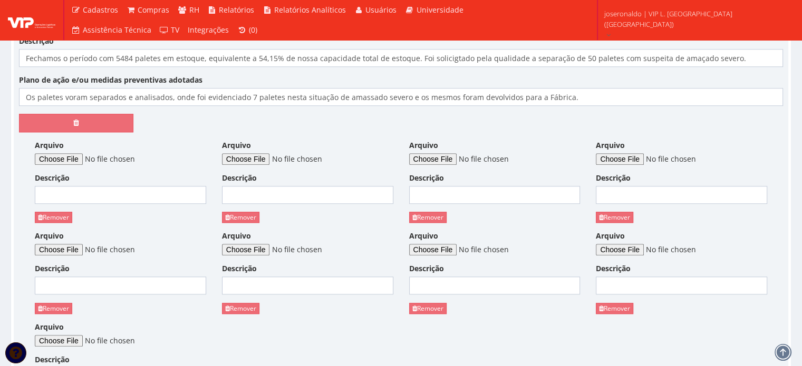
scroll to position [1054, 0]
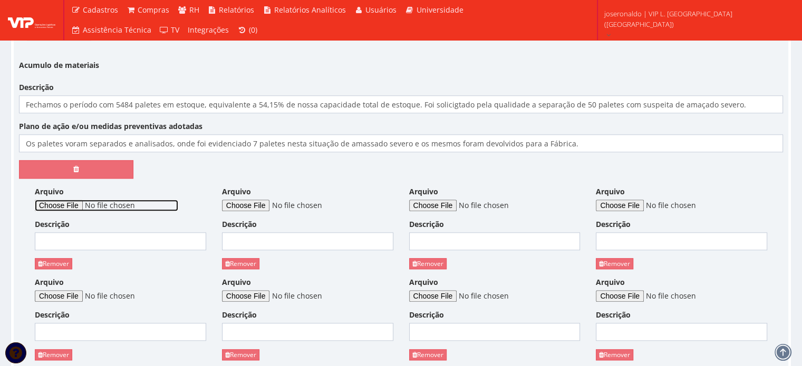
click at [78, 204] on input "Arquivo" at bounding box center [106, 206] width 143 height 12
type input "C:\fakepath\Resumo de Estoque com 5484 paletes.png"
click at [143, 232] on input "Descrição" at bounding box center [120, 241] width 171 height 18
type input "Resumo de Estoque no período"
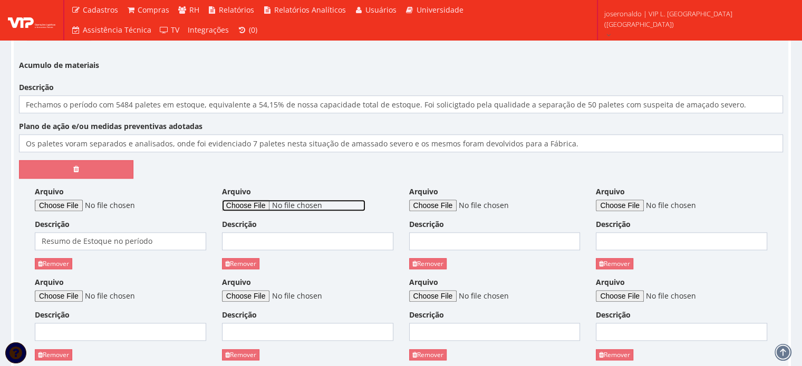
click at [266, 201] on input "Arquivo" at bounding box center [293, 206] width 143 height 12
type input "C:\fakepath\Análise de Produtividade por Janela de Horário.png"
click at [261, 253] on div "Arquivo Descrição Remover" at bounding box center [307, 232] width 187 height 91
click at [262, 243] on input "Descrição" at bounding box center [307, 241] width 171 height 18
type input "Análise de Produtividade por Janela de Horário"
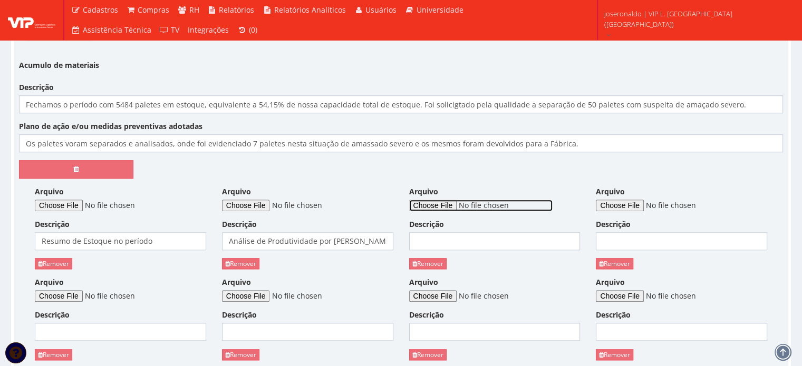
click at [442, 203] on input "Arquivo" at bounding box center [480, 206] width 143 height 12
type input "C:\fakepath\Média Tempo de Espera em Pátio.png"
drag, startPoint x: 464, startPoint y: 226, endPoint x: 467, endPoint y: 231, distance: 6.1
click at [465, 227] on div "Descrição" at bounding box center [494, 234] width 171 height 31
click at [468, 232] on input "Descrição" at bounding box center [494, 241] width 171 height 18
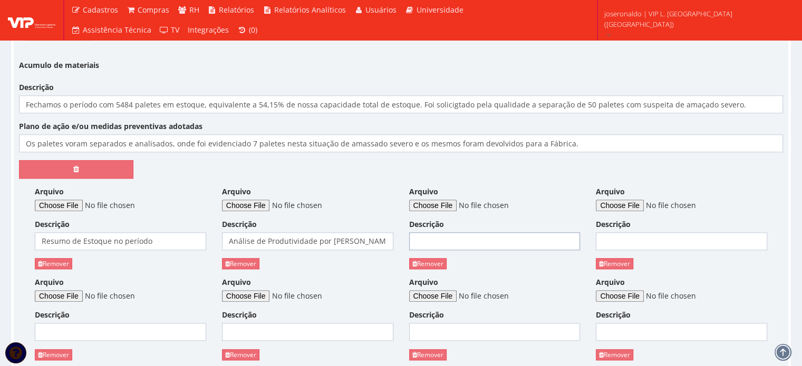
type input "Média de Tempo de espera em pátio"
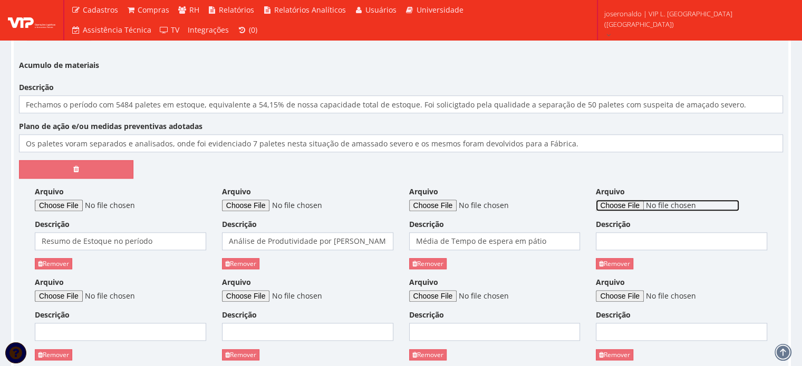
click at [643, 200] on input "Arquivo" at bounding box center [667, 206] width 143 height 12
type input "C:\fakepath\Tempos e Movimentos Internos.png"
click at [614, 243] on input "Descrição" at bounding box center [681, 241] width 171 height 18
type input "Tempos e Movimentos internos"
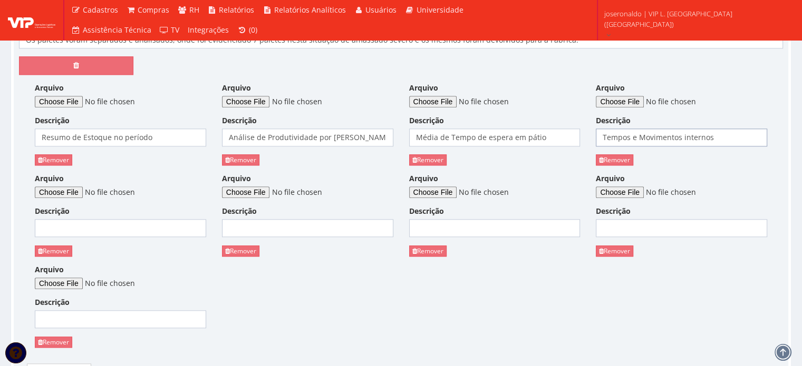
scroll to position [1159, 0]
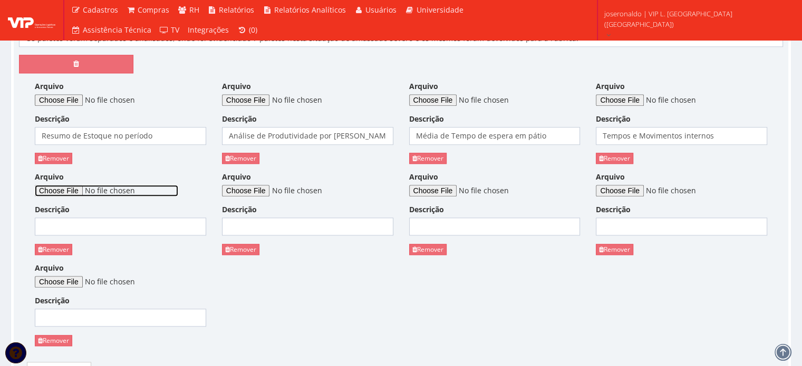
click at [78, 191] on input "Arquivo" at bounding box center [106, 191] width 143 height 12
type input "C:\fakepath\Volume de Baús Faturados por Grupo de Clientes.png"
click at [110, 223] on input "Descrição" at bounding box center [120, 227] width 171 height 18
type input "Volume de Baús Faturados por Grupo de Clientes"
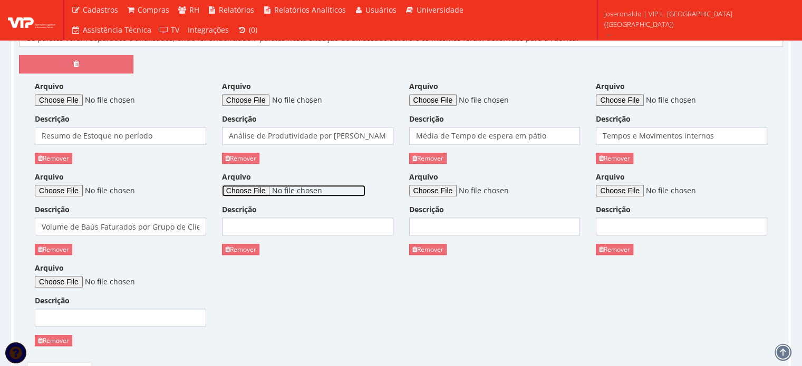
click at [274, 189] on input "Arquivo" at bounding box center [293, 191] width 143 height 12
type input "C:\fakepath\Volume de Paletes Carregados por SKU.png"
click at [282, 223] on input "Descrição" at bounding box center [307, 227] width 171 height 18
type input "Volume de Paletes Carregados por SKU"
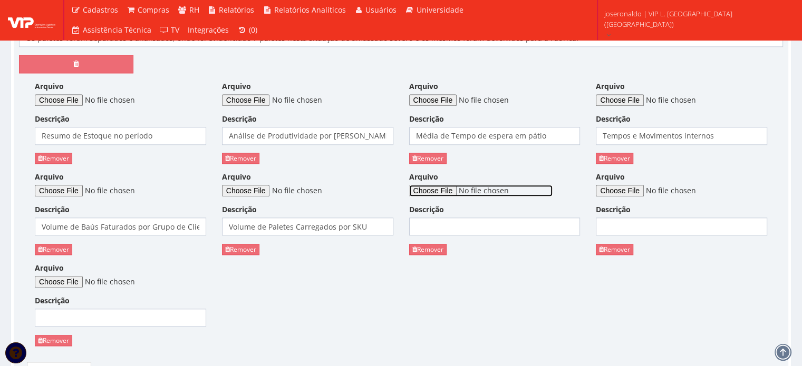
click at [445, 189] on input "Arquivo" at bounding box center [480, 191] width 143 height 12
type input "C:\fakepath\Volume de Paletes Embarcados por Rota.png"
drag, startPoint x: 471, startPoint y: 228, endPoint x: 479, endPoint y: 228, distance: 7.4
click at [472, 228] on input "Descrição" at bounding box center [494, 227] width 171 height 18
type input "Volume de Paletes embarcados por Rota"
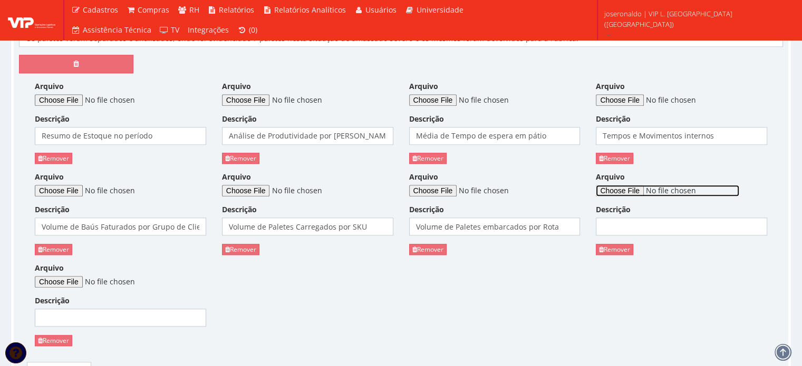
click at [641, 187] on input "Arquivo" at bounding box center [667, 191] width 143 height 12
type input "C:\fakepath\Volume de Paletes por Operador de Empilhadeira.png"
click at [677, 229] on input "Descrição" at bounding box center [681, 227] width 171 height 18
type input "Volume de Paletes por Operador de Empilhadeira"
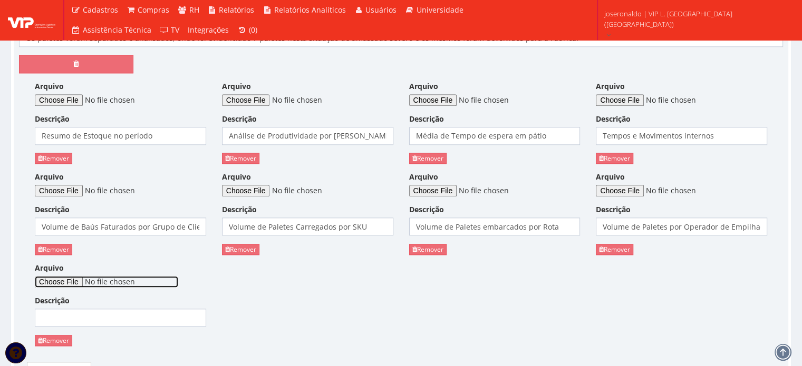
click at [54, 276] on input "Arquivo" at bounding box center [106, 282] width 143 height 12
type input "C:\fakepath\Inspeção em paletes.jpeg"
click at [148, 320] on input "Descrição" at bounding box center [120, 318] width 171 height 18
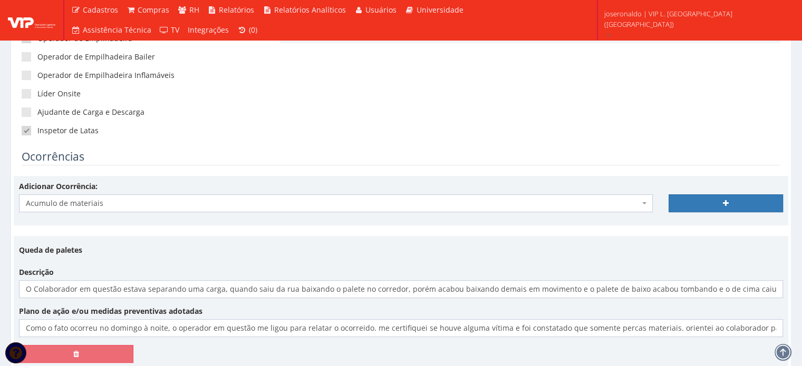
scroll to position [211, 0]
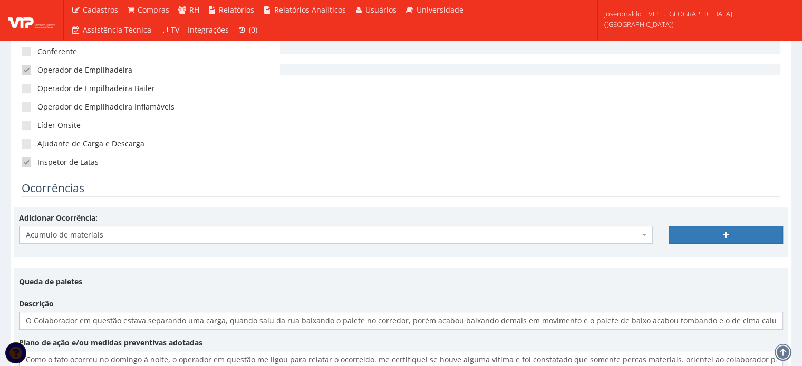
type input "Inspeção nos paletes"
click at [123, 240] on span "Acumulo de materiais" at bounding box center [335, 235] width 633 height 18
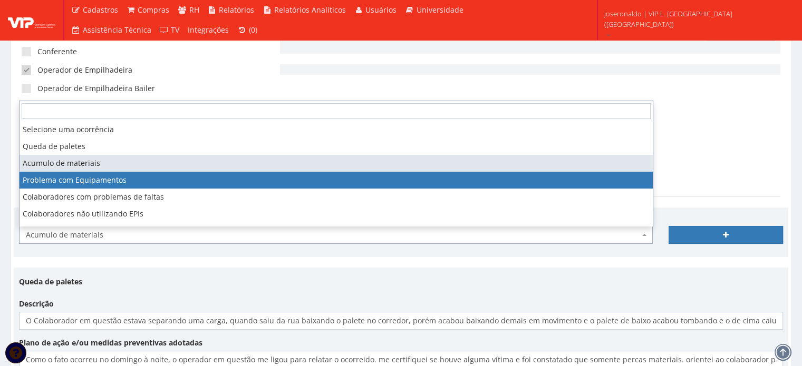
select select "problema_equipamentos"
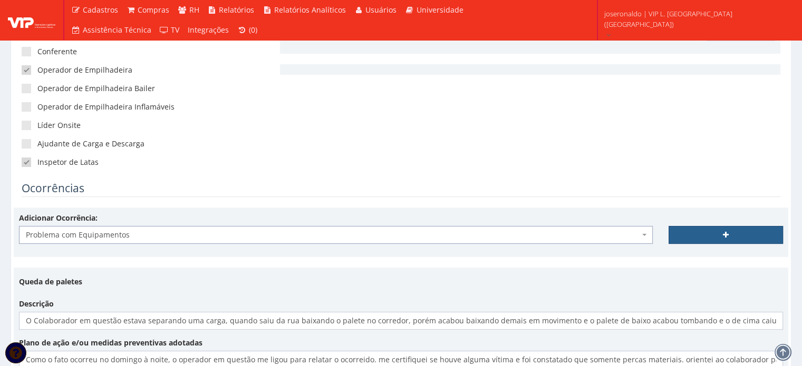
click at [708, 232] on link at bounding box center [725, 235] width 114 height 18
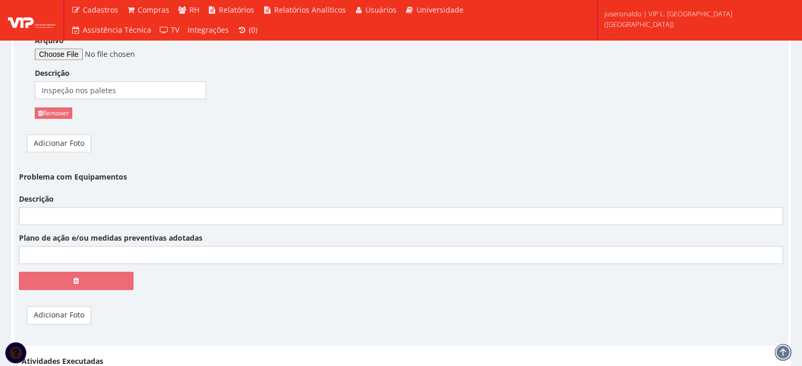
scroll to position [1370, 0]
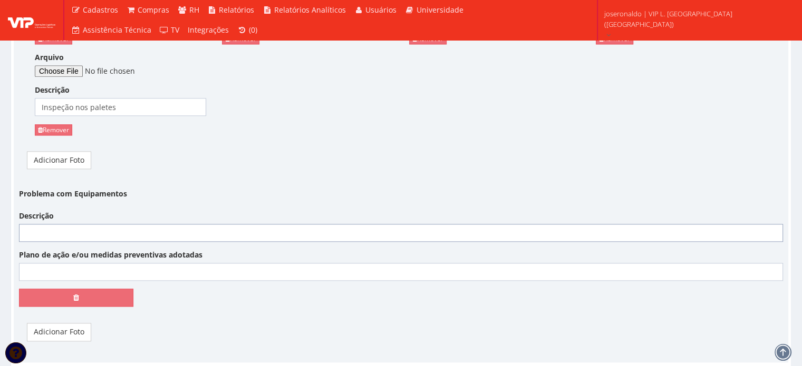
click at [108, 231] on input "Descrição" at bounding box center [401, 233] width 764 height 18
type input "Os 2 coletores da operação parou de funcionar o laser"
click at [160, 280] on div "Problema com Equipamentos Descrição Os 2 coletores da operação parou de funcion…" at bounding box center [400, 250] width 779 height 130
click at [161, 274] on input "Plano de ação e/ou medidas preventivas adotadas" at bounding box center [401, 272] width 764 height 18
type input "Coloquei pedido para compra de cimento e tintas para realizar os devidos reparo…"
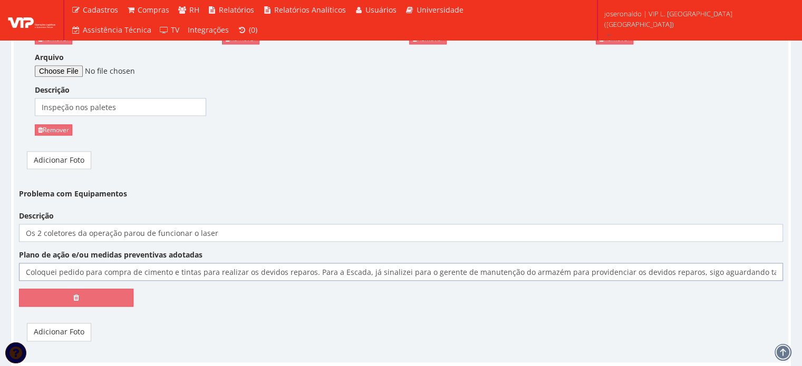
click at [285, 274] on input "Coloquei pedido para compra de cimento e tintas para realizar os devidos reparo…" at bounding box center [401, 272] width 764 height 18
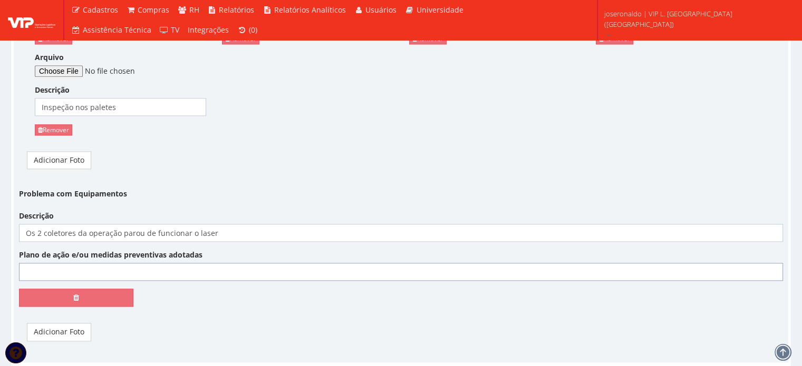
click at [223, 270] on input "Plano de ação e/ou medidas preventivas adotadas" at bounding box center [401, 272] width 764 height 18
type input "Estamos utilizando o celular para realizar a leitura dos paletes, abri chamadop…"
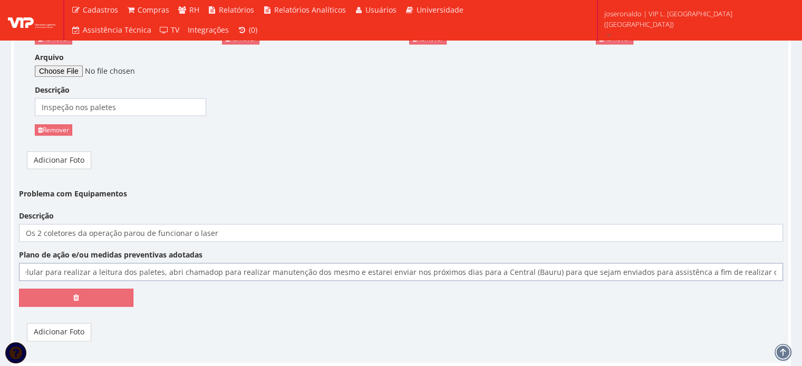
drag, startPoint x: 542, startPoint y: 277, endPoint x: 776, endPoint y: 279, distance: 234.5
click at [776, 278] on input "Estamos utilizando o celular para realizar a leitura dos paletes, abri chamadop…" at bounding box center [401, 272] width 764 height 18
click at [220, 315] on div "Problema com Equipamentos Descrição Os 2 coletores da operação parou de funcion…" at bounding box center [400, 267] width 779 height 164
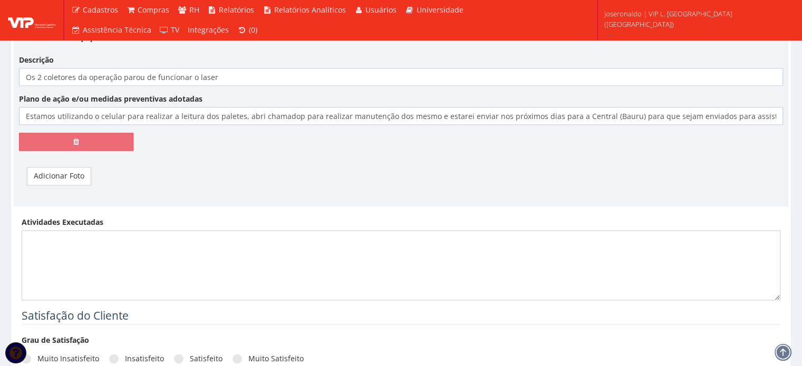
scroll to position [1528, 0]
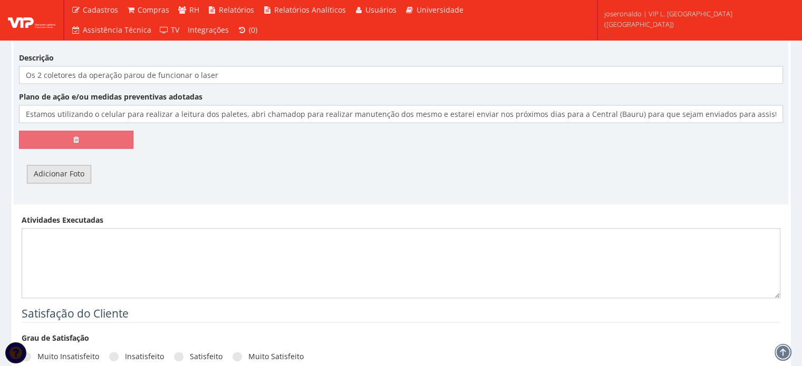
click at [65, 168] on link "Adicionar Foto" at bounding box center [59, 174] width 64 height 18
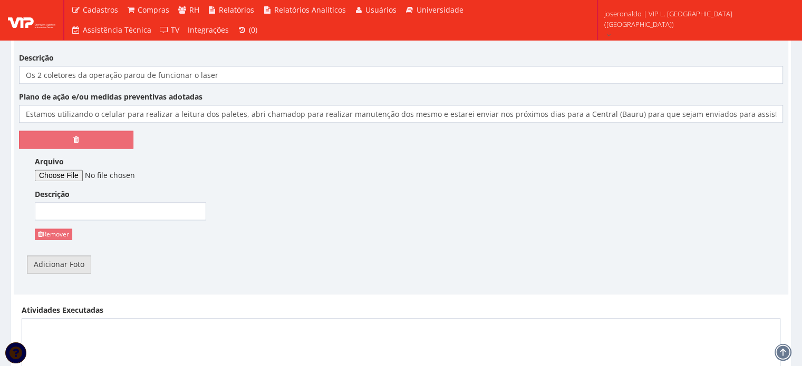
click at [74, 271] on link "Adicionar Foto" at bounding box center [59, 265] width 64 height 18
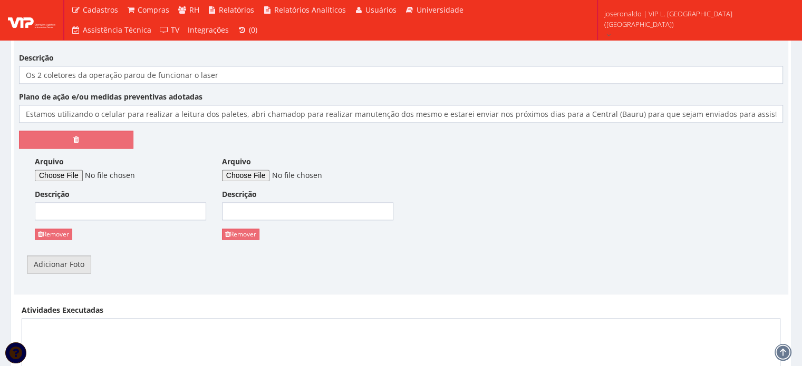
click at [76, 266] on link "Adicionar Foto" at bounding box center [59, 265] width 64 height 18
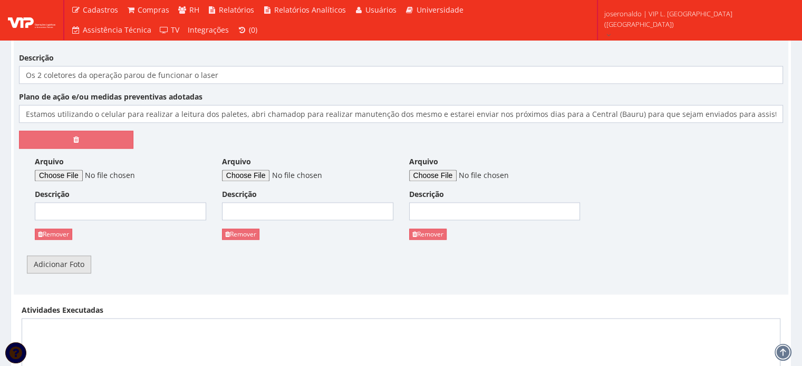
click at [76, 266] on link "Adicionar Foto" at bounding box center [59, 265] width 64 height 18
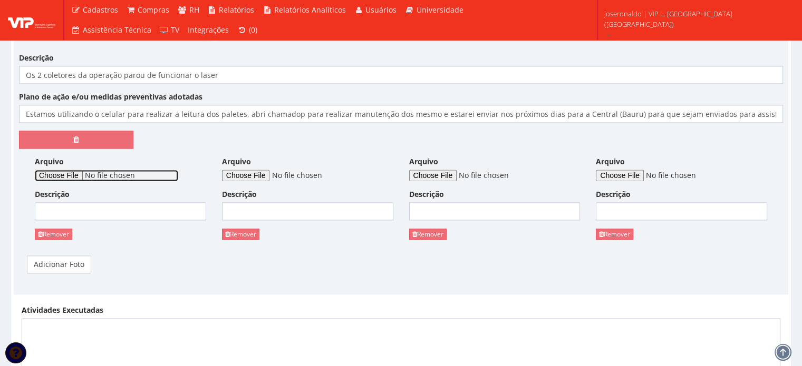
click at [76, 170] on input "Arquivo" at bounding box center [106, 176] width 143 height 12
type input "C:\fakepath\Coletor com problemas (1).jpeg"
click at [153, 210] on input "Descrição" at bounding box center [120, 211] width 171 height 18
type input "Coletores com problema"
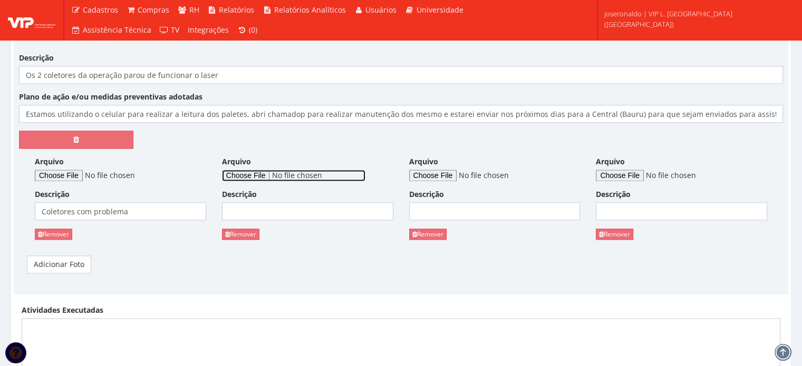
click at [245, 175] on input "Arquivo" at bounding box center [293, 176] width 143 height 12
type input "C:\fakepath\Coletor com problemas (1).mp4"
click at [272, 207] on input "Descrição" at bounding box center [307, 211] width 171 height 18
type input "Coletores com problema"
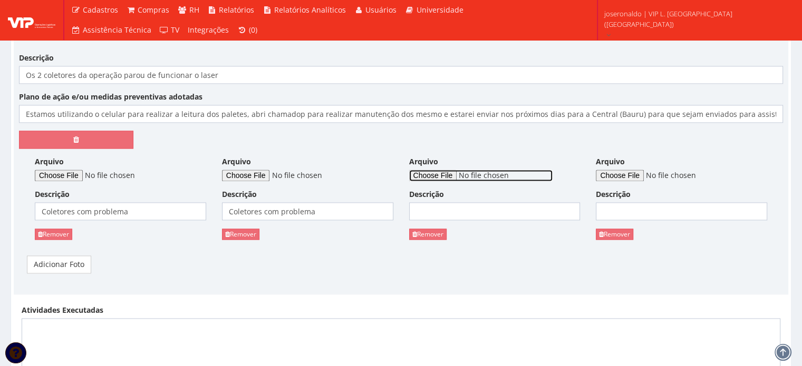
click at [450, 179] on input "Arquivo" at bounding box center [480, 176] width 143 height 12
type input "C:\fakepath\Coletor com problemas (2).jpeg"
click at [432, 211] on input "Descrição" at bounding box center [494, 211] width 171 height 18
type input "Coletores com problema"
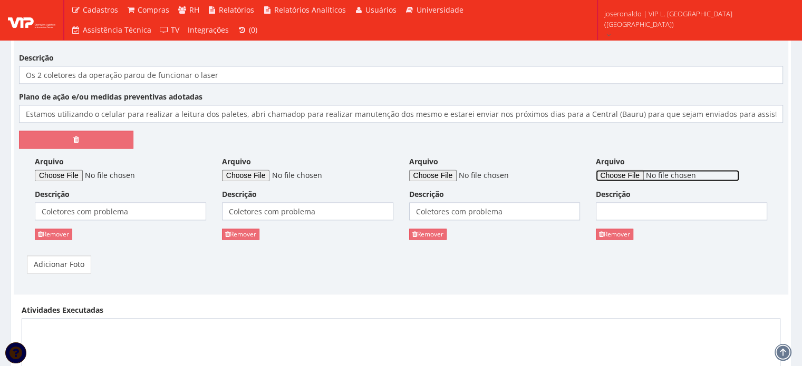
click at [632, 172] on input "Arquivo" at bounding box center [667, 176] width 143 height 12
type input "C:\fakepath\Coletor com problemas (3).jpeg"
drag, startPoint x: 638, startPoint y: 207, endPoint x: 639, endPoint y: 213, distance: 6.9
click at [638, 207] on input "Descrição" at bounding box center [681, 211] width 171 height 18
type input "Coletores com problema"
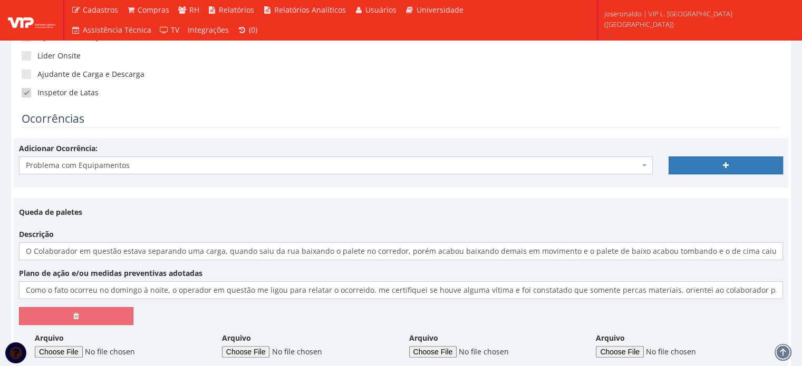
scroll to position [264, 0]
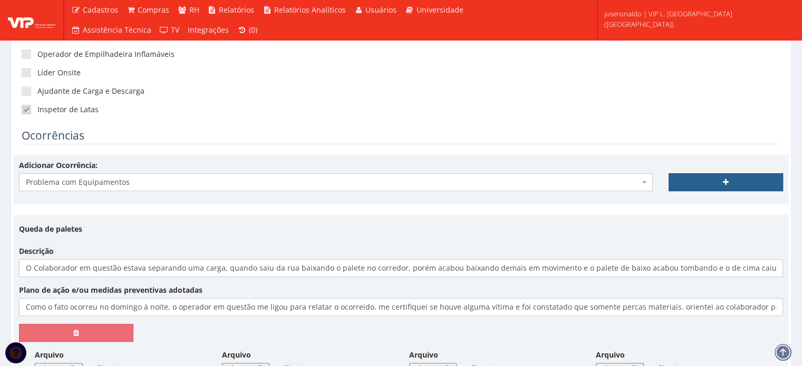
click at [715, 181] on link at bounding box center [725, 182] width 114 height 18
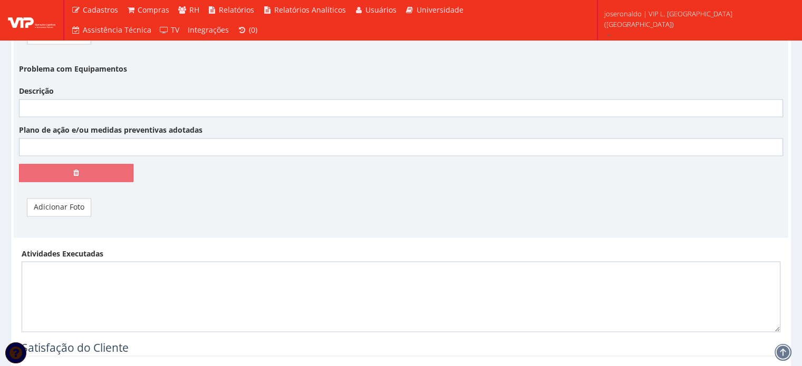
scroll to position [1739, 0]
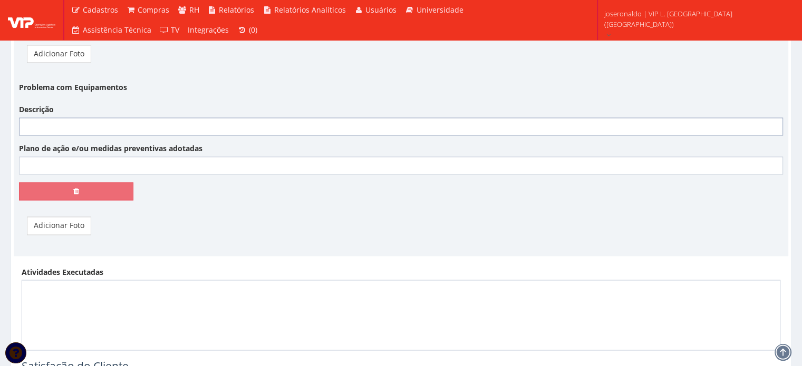
click at [131, 119] on input "Descrição" at bounding box center [401, 127] width 764 height 18
click at [47, 125] on input "A esca de Acesso ao galpão encontra bastante danificada por ferrugem." at bounding box center [401, 127] width 764 height 18
type input "A escada de Acesso ao galpão encontra bastante danificada por ferrugem."
click at [84, 163] on input "Plano de ação e/ou medidas preventivas adotadas" at bounding box center [401, 166] width 764 height 18
type input "Em nossa auditoria, foi solicitado a presença de alguém representando o Galpão …"
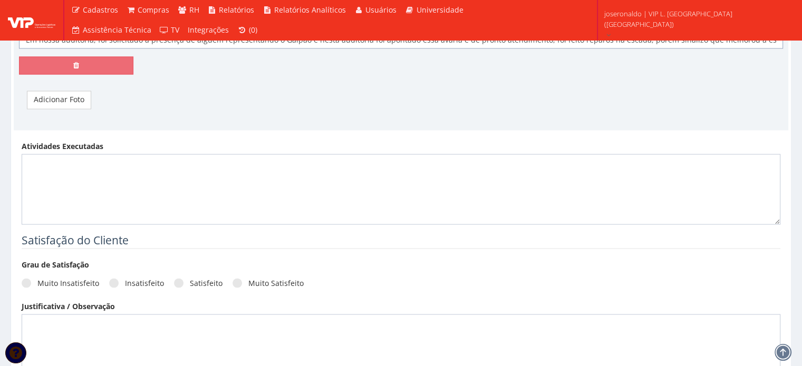
scroll to position [1980, 0]
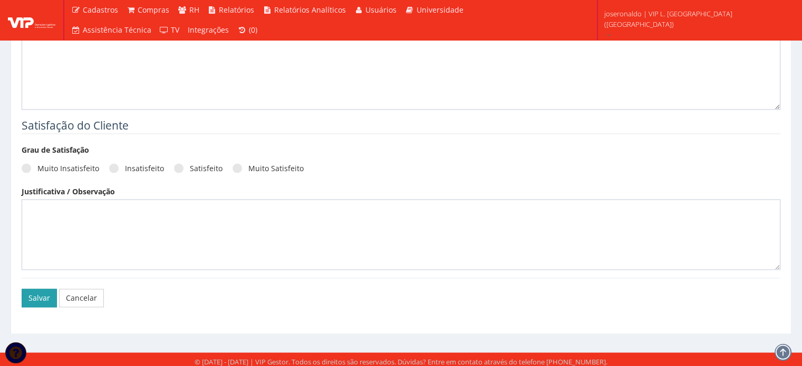
click at [41, 292] on button "Salvar" at bounding box center [39, 298] width 35 height 18
